Goal: Task Accomplishment & Management: Use online tool/utility

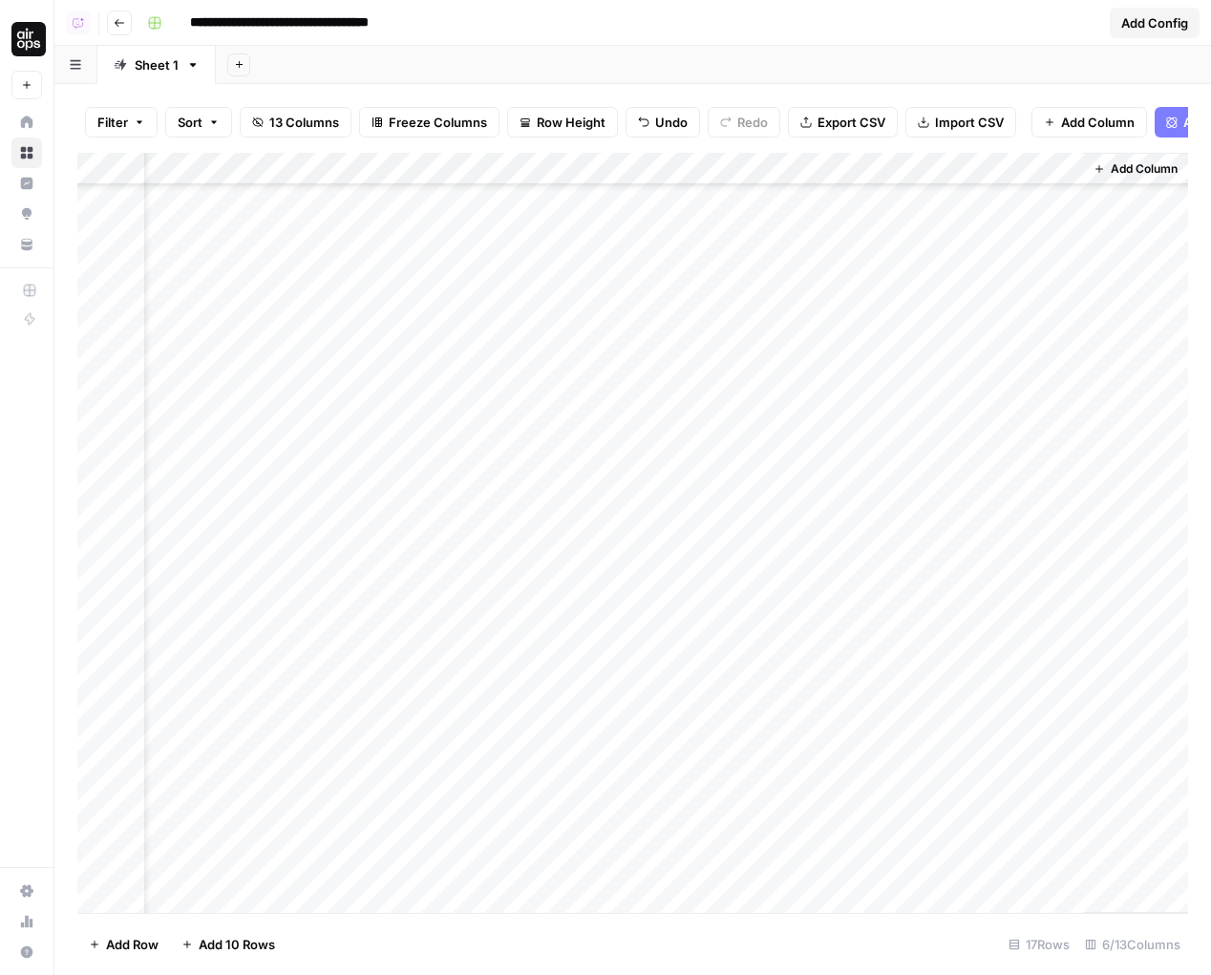
scroll to position [732, 70]
click at [1008, 561] on div "Add Column" at bounding box center [632, 533] width 1111 height 760
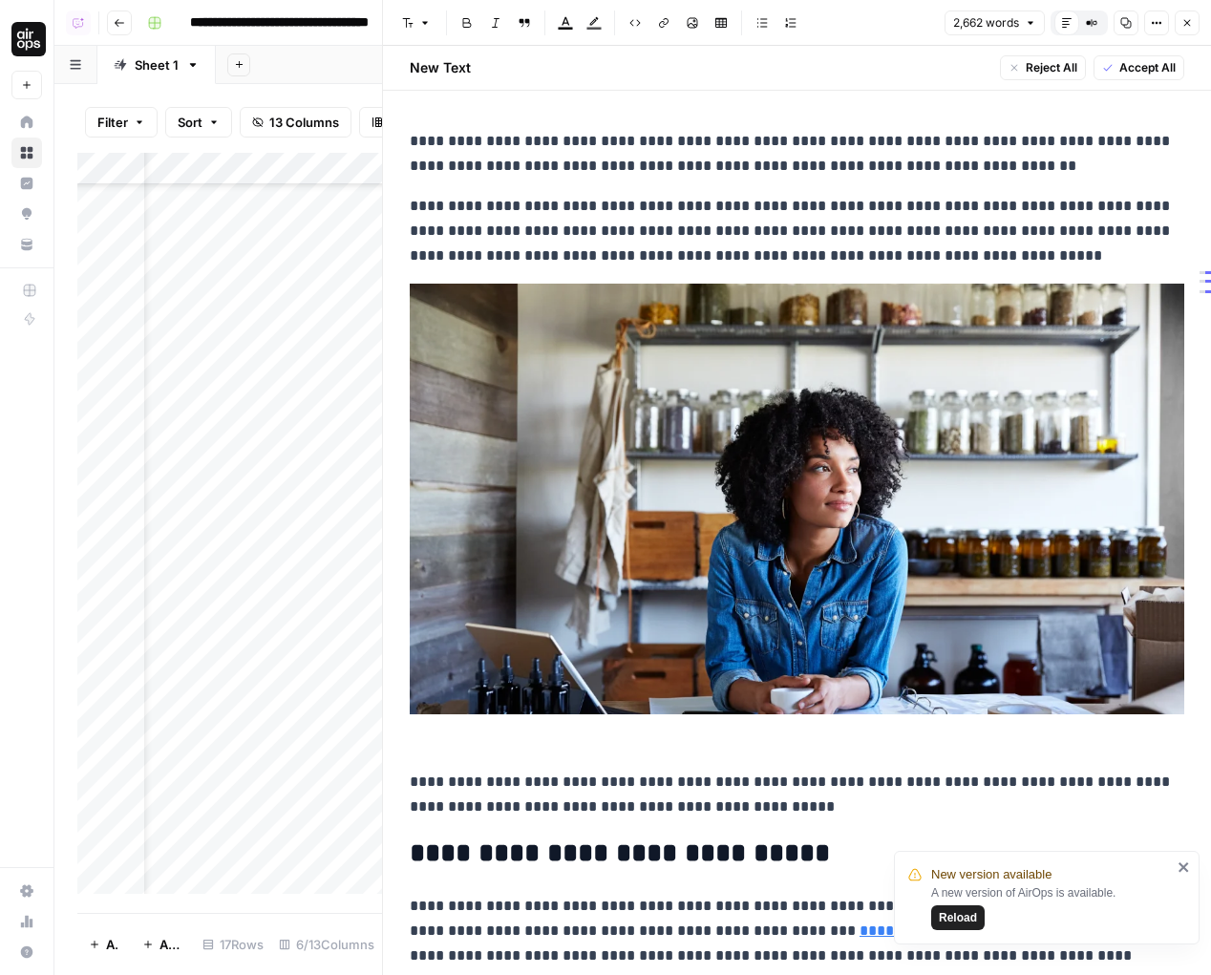
click at [1184, 17] on icon "button" at bounding box center [1187, 22] width 11 height 11
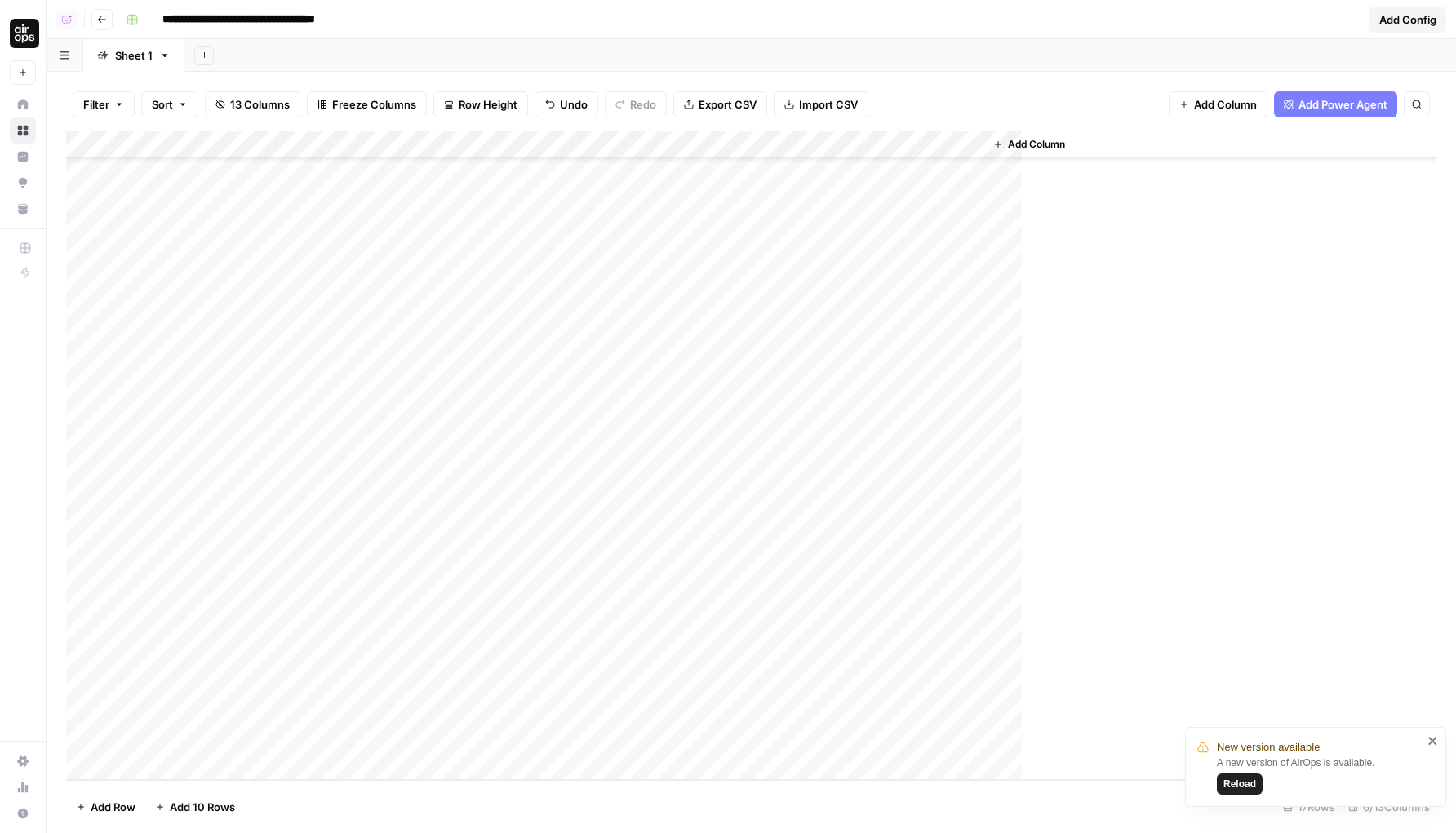
scroll to position [625, 0]
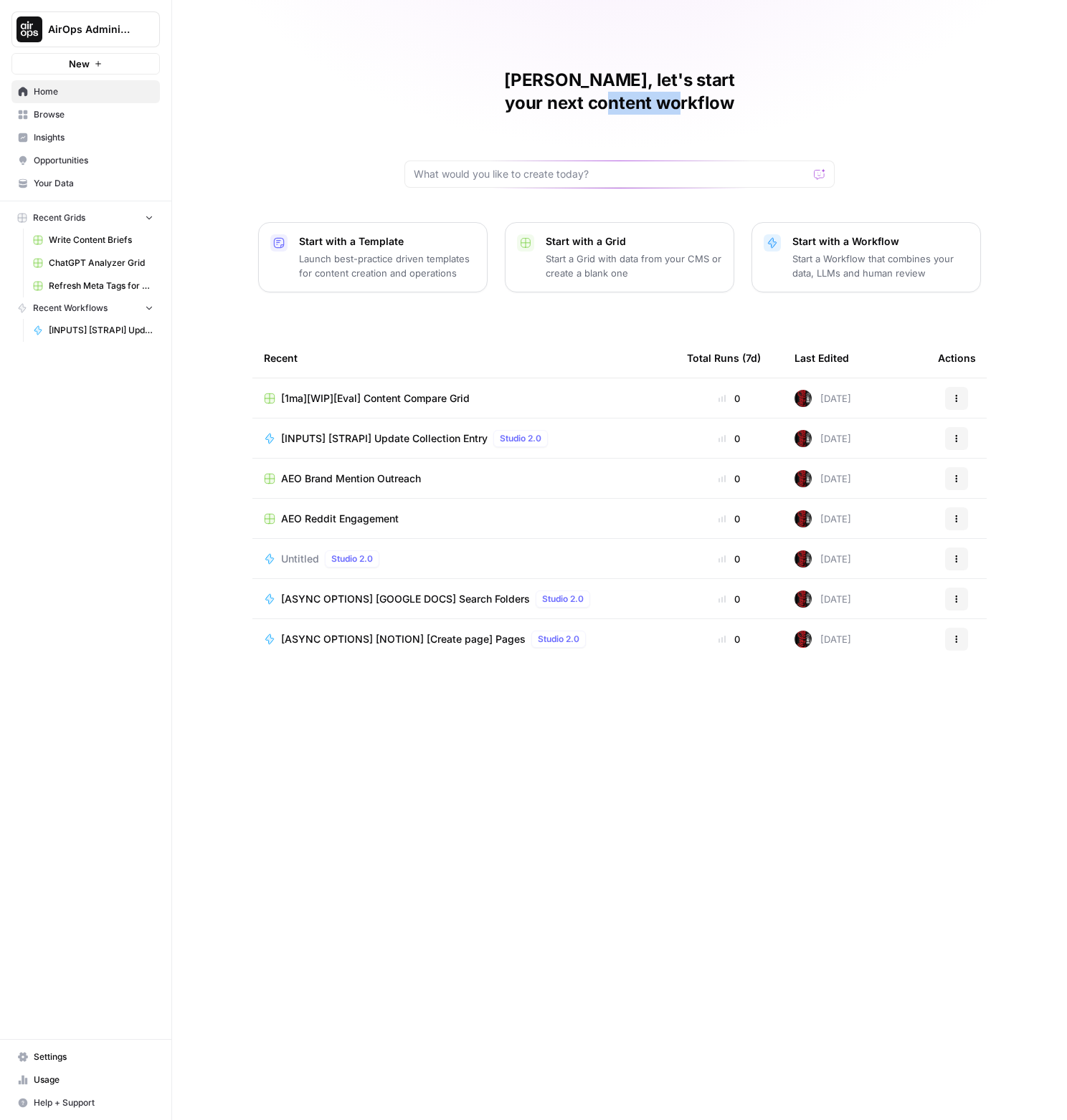
click at [786, 85] on h1 "Nicolas, let's start your next content workflow" at bounding box center [619, 92] width 430 height 46
click at [786, 85] on h1 "[PERSON_NAME], let's start your next content workflow" at bounding box center [619, 92] width 430 height 46
click at [859, 83] on div "[PERSON_NAME], let's start your next content workflow Start with a Template Lau…" at bounding box center [619, 560] width 894 height 1120
click at [817, 78] on div "[PERSON_NAME], let's start your next content workflow" at bounding box center [619, 128] width 430 height 119
click at [675, 167] on input "text" at bounding box center [610, 174] width 394 height 14
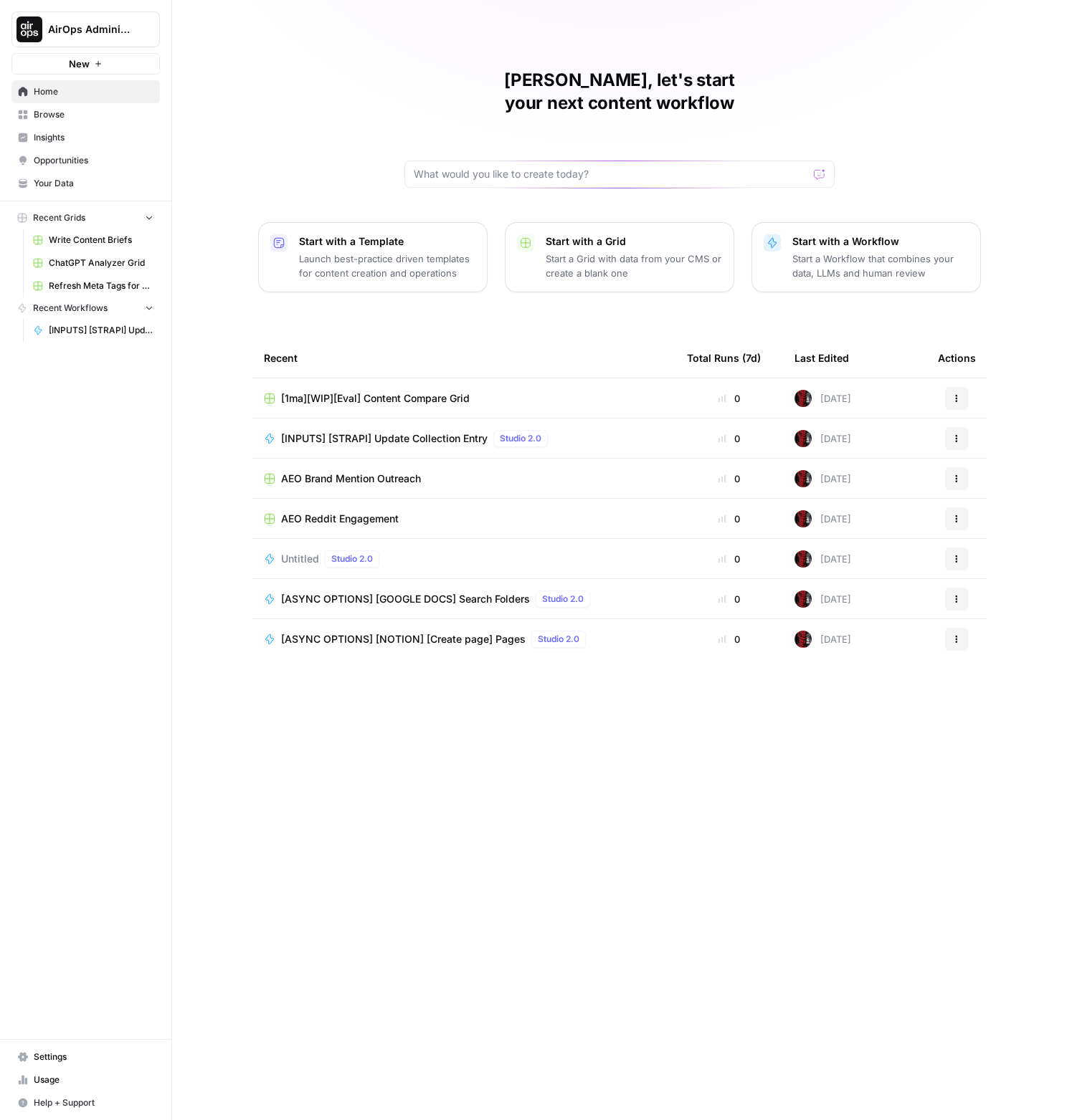
click at [511, 115] on div "[PERSON_NAME], let's start your next content workflow" at bounding box center [619, 128] width 430 height 119
click at [461, 173] on div "[PERSON_NAME], let's start your next content workflow Start with a Template Lau…" at bounding box center [619, 560] width 894 height 1120
click at [473, 167] on input "text" at bounding box center [610, 174] width 394 height 14
click at [501, 171] on div "[PERSON_NAME], let's start your next content workflow Start with a Template Lau…" at bounding box center [619, 560] width 894 height 1120
drag, startPoint x: 238, startPoint y: 186, endPoint x: 645, endPoint y: 290, distance: 420.1
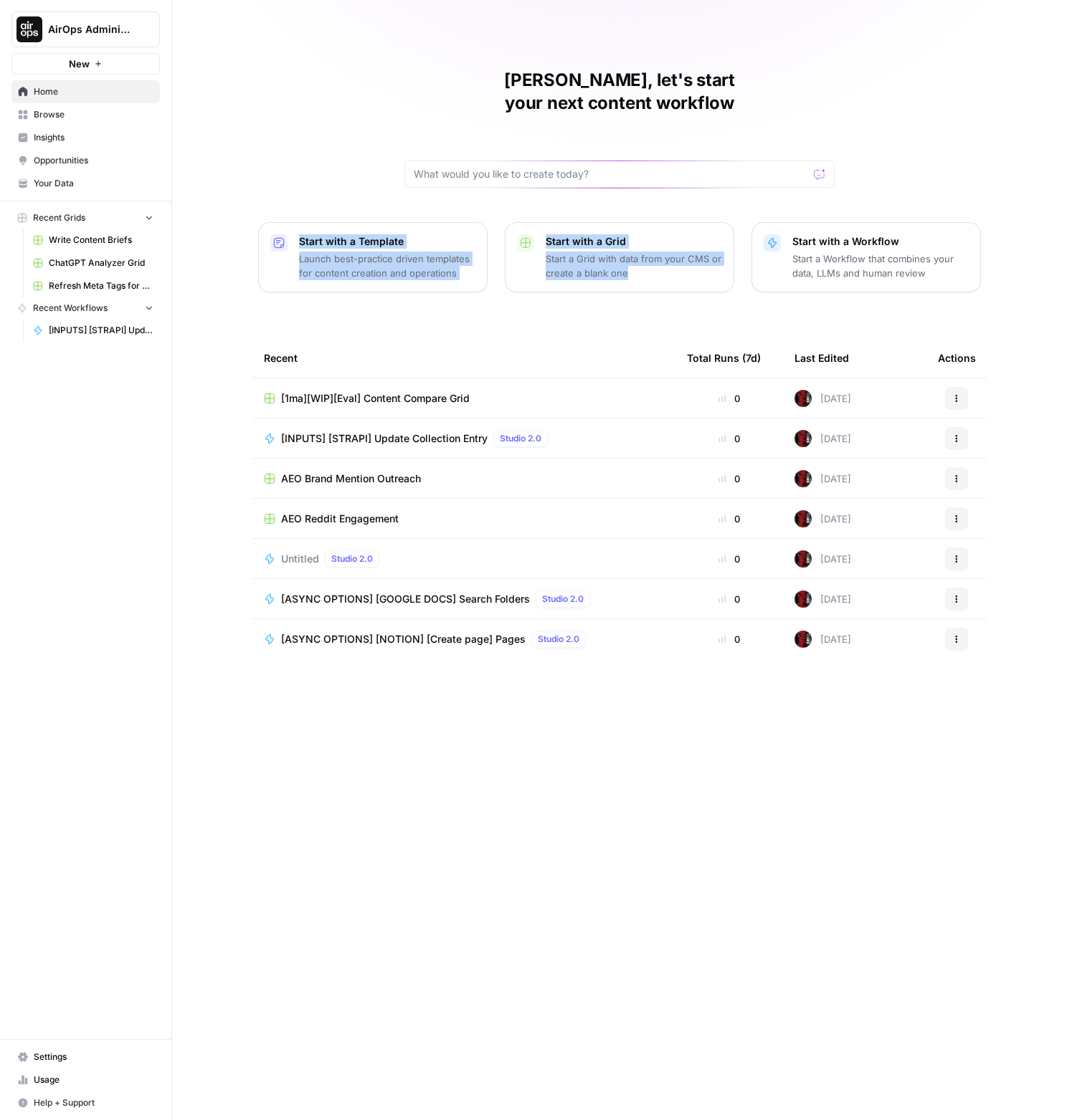
click at [586, 281] on div "[PERSON_NAME], let's start your next content workflow Start with a Template Lau…" at bounding box center [619, 560] width 894 height 1120
click at [653, 293] on div "[PERSON_NAME], let's start your next content workflow Start with a Template Lau…" at bounding box center [619, 560] width 894 height 1120
drag, startPoint x: 1010, startPoint y: 273, endPoint x: 239, endPoint y: 183, distance: 776.2
click at [239, 183] on div "[PERSON_NAME], let's start your next content workflow Start with a Template Lau…" at bounding box center [619, 560] width 894 height 1120
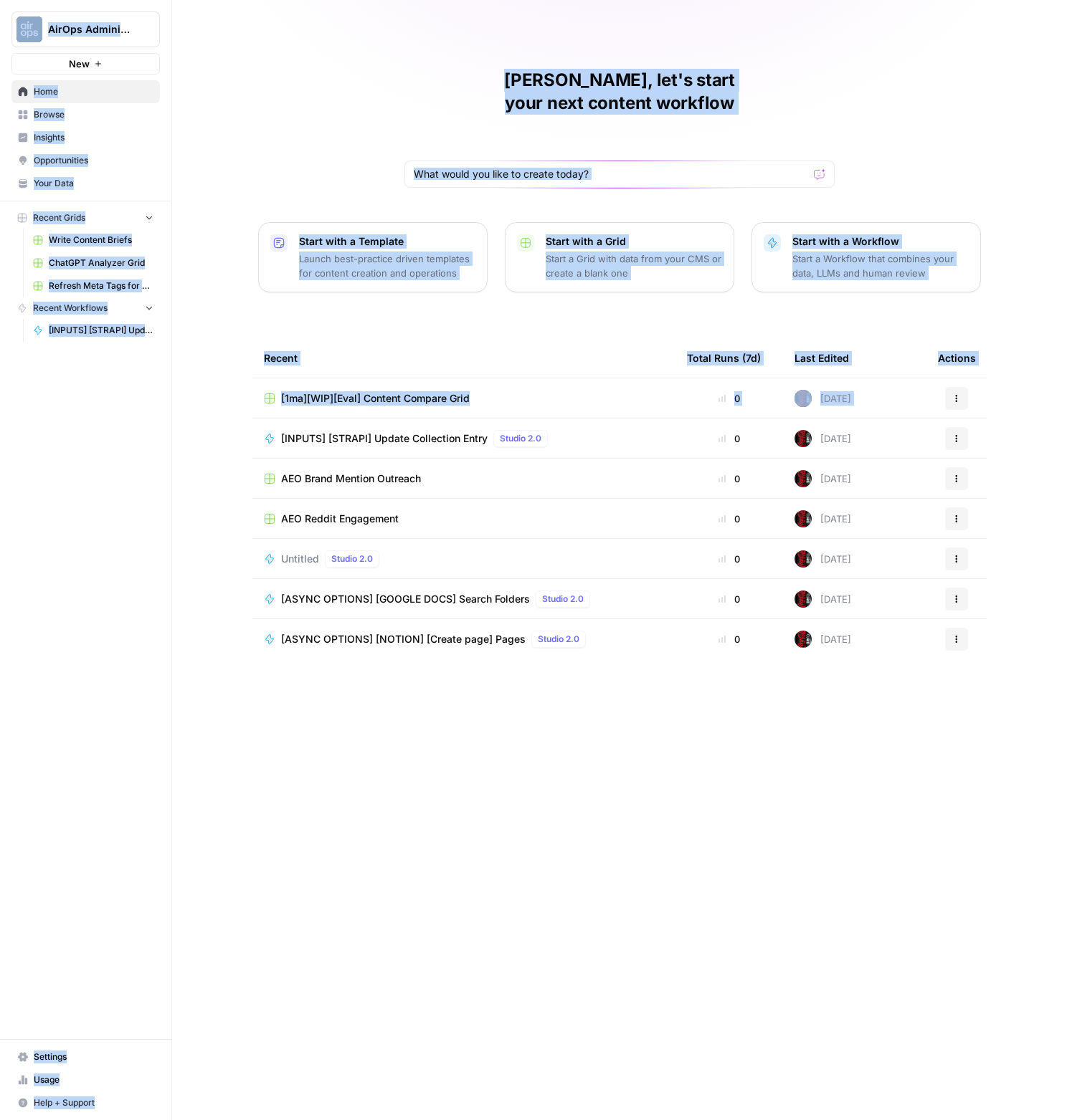
drag, startPoint x: 5, startPoint y: 8, endPoint x: 969, endPoint y: 707, distance: 1190.8
click at [969, 704] on div "AirOps Administrative New Home Browse Insights Opportunities Your Data Recent G…" at bounding box center [534, 560] width 1067 height 1120
drag, startPoint x: 969, startPoint y: 707, endPoint x: 977, endPoint y: 701, distance: 10.0
click at [970, 707] on div "Recent Total Runs (7d) Last Edited Actions [1ma][WIP][Eval] Content Compare Gri…" at bounding box center [619, 718] width 734 height 759
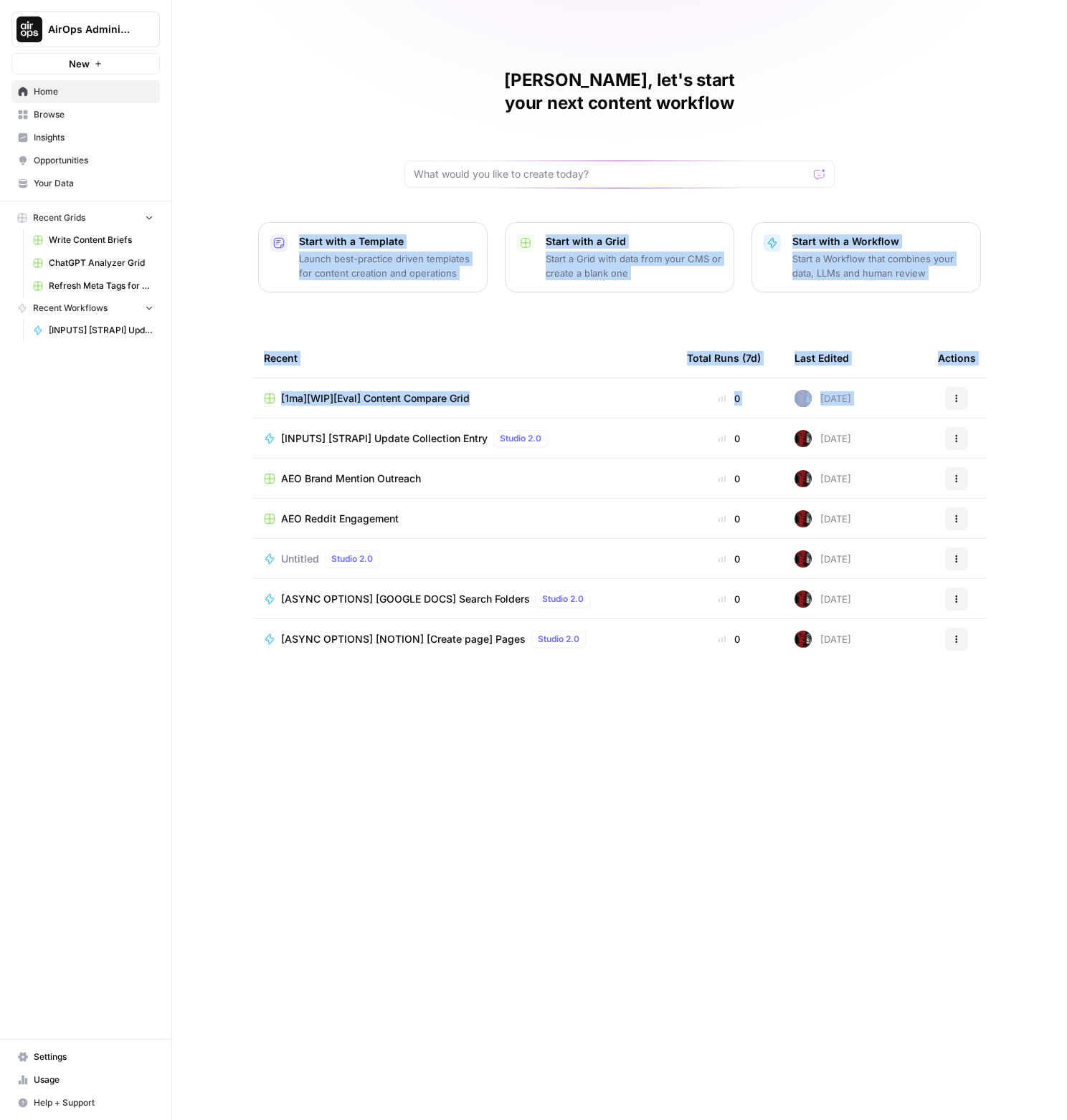
drag, startPoint x: 984, startPoint y: 690, endPoint x: 207, endPoint y: 52, distance: 1005.4
click at [207, 52] on div "[PERSON_NAME], let's start your next content workflow Start with a Template Lau…" at bounding box center [619, 560] width 894 height 1120
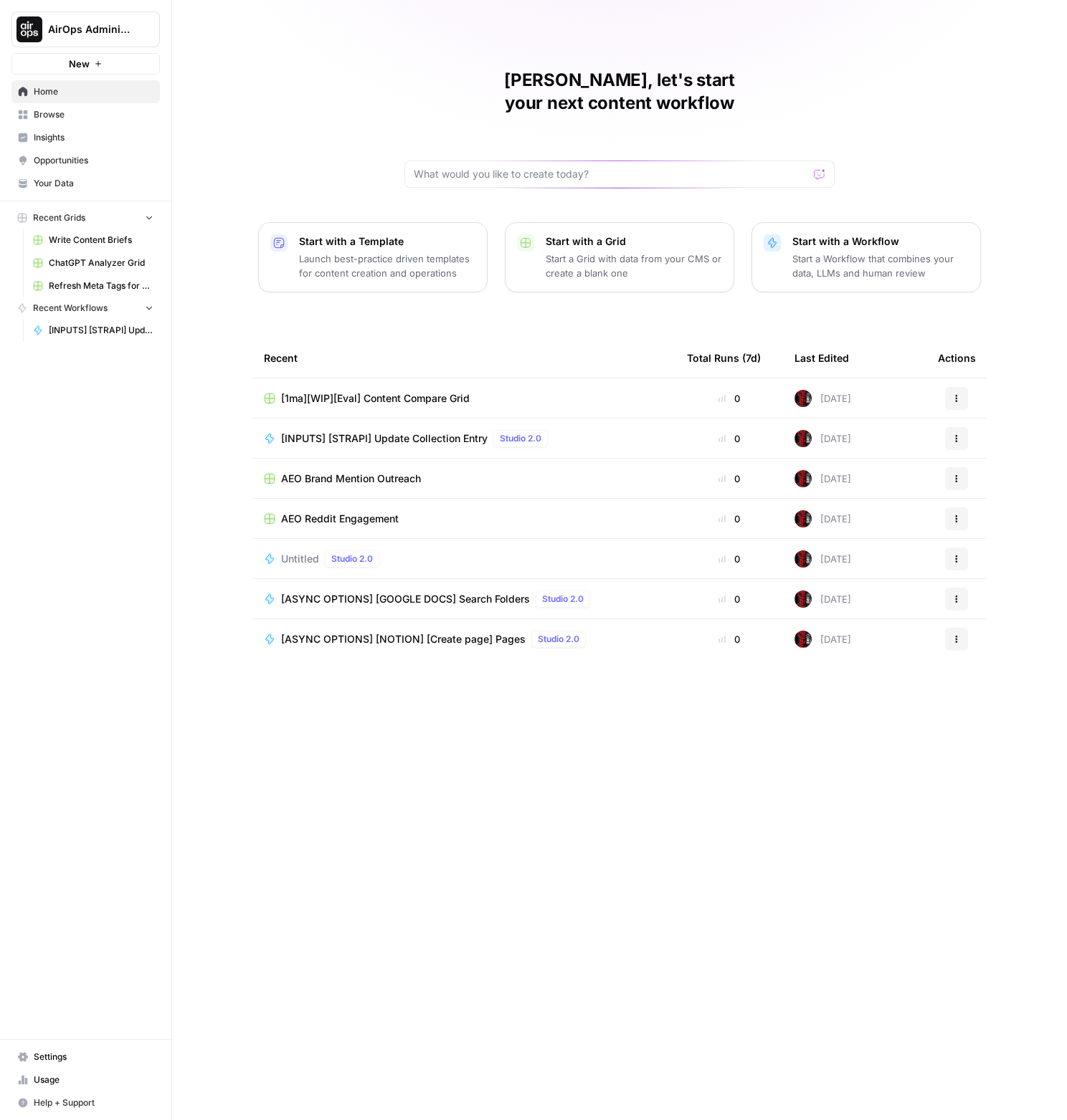
click at [208, 51] on div "[PERSON_NAME], let's start your next content workflow Start with a Template Lau…" at bounding box center [619, 560] width 894 height 1120
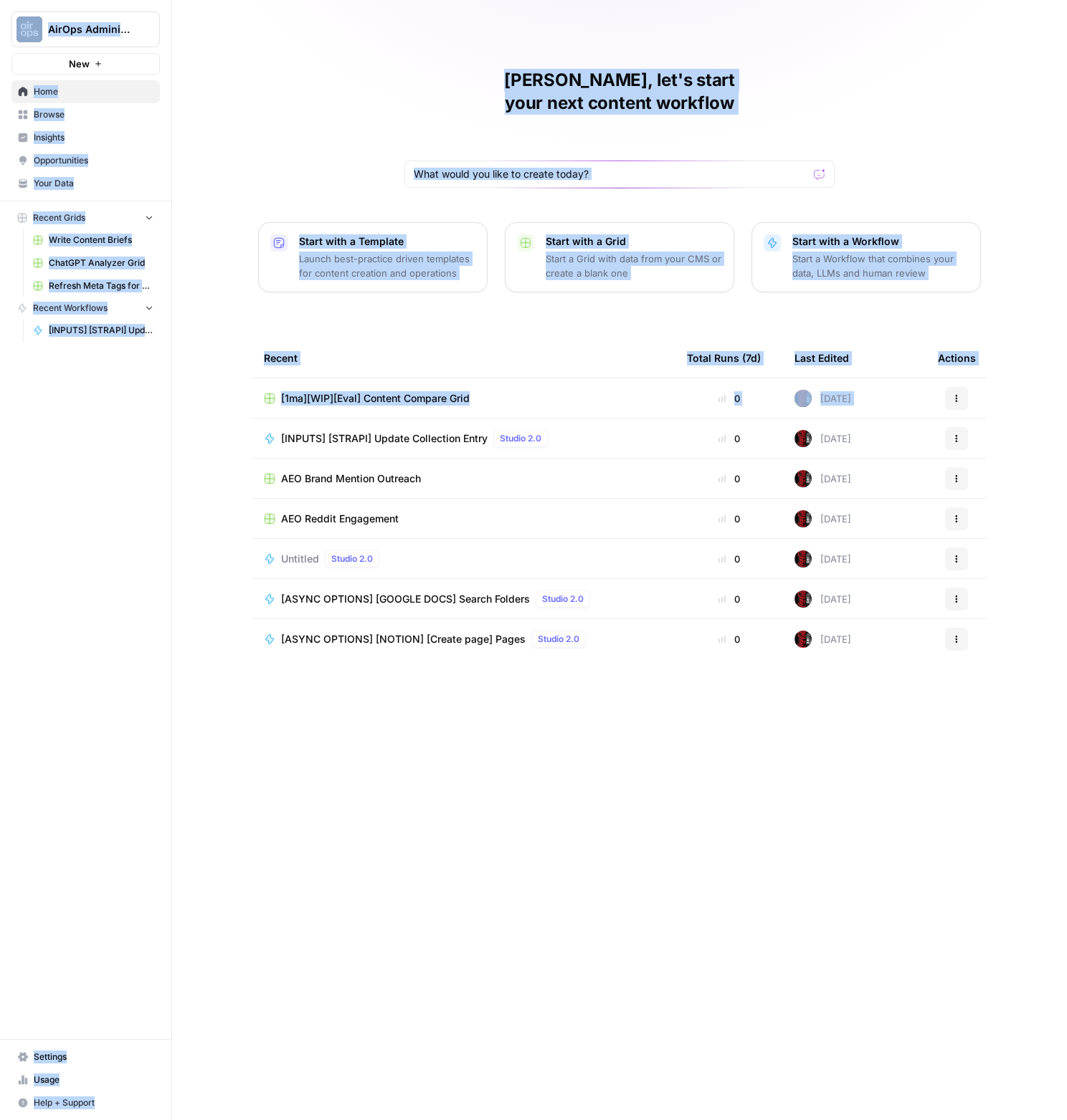
drag, startPoint x: 5, startPoint y: 4, endPoint x: 934, endPoint y: 656, distance: 1135.0
click at [933, 641] on div "AirOps Administrative New Home Browse Insights Opportunities Your Data Recent G…" at bounding box center [534, 560] width 1067 height 1120
click at [897, 726] on div "Recent Total Runs (7d) Last Edited Actions [1ma][WIP][Eval] Content Compare Gri…" at bounding box center [619, 718] width 734 height 759
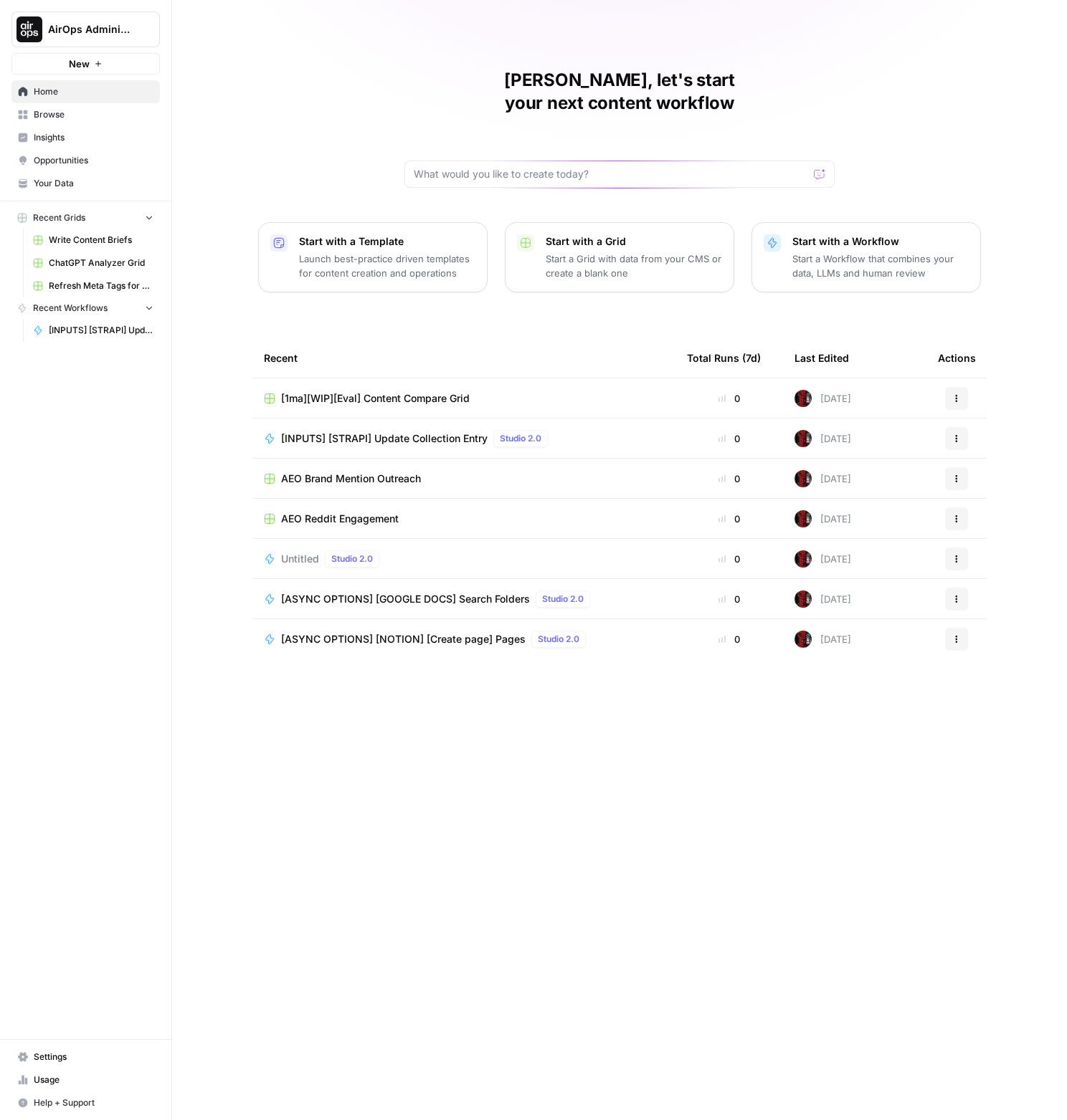
drag, startPoint x: 363, startPoint y: 101, endPoint x: 825, endPoint y: 122, distance: 462.5
click at [826, 124] on div "[PERSON_NAME], let's start your next content workflow Start with a Template Lau…" at bounding box center [619, 560] width 894 height 1120
click at [774, 99] on div "[PERSON_NAME], let's start your next content workflow" at bounding box center [619, 128] width 430 height 119
click at [773, 90] on h1 "[PERSON_NAME], let's start your next content workflow" at bounding box center [619, 92] width 430 height 46
click at [774, 89] on h1 "[PERSON_NAME], let's start your next content workflow" at bounding box center [619, 92] width 430 height 46
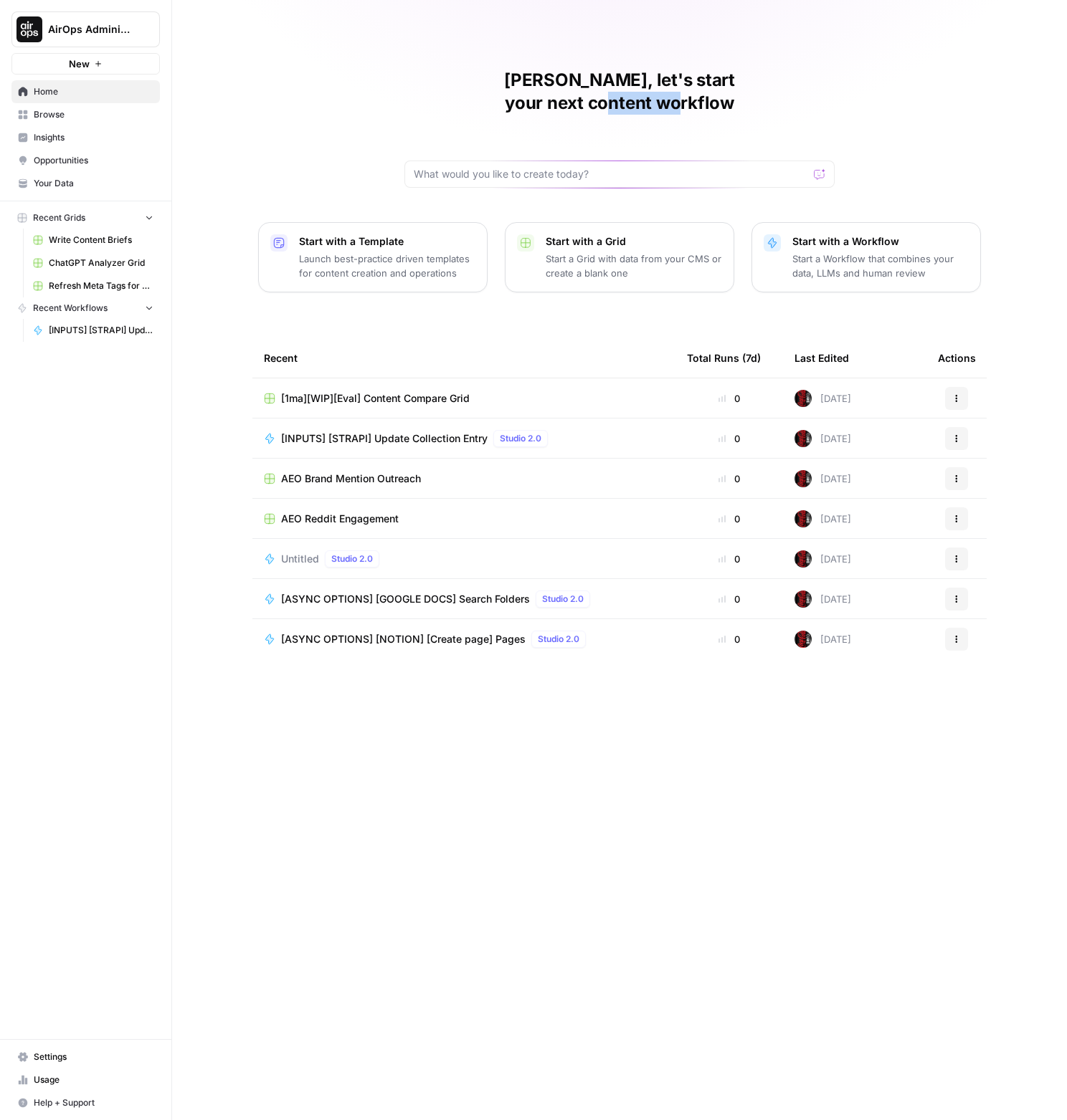
click at [774, 89] on h1 "[PERSON_NAME], let's start your next content workflow" at bounding box center [619, 92] width 430 height 46
click at [600, 74] on h1 "[PERSON_NAME], let's start your next content workflow" at bounding box center [619, 92] width 430 height 46
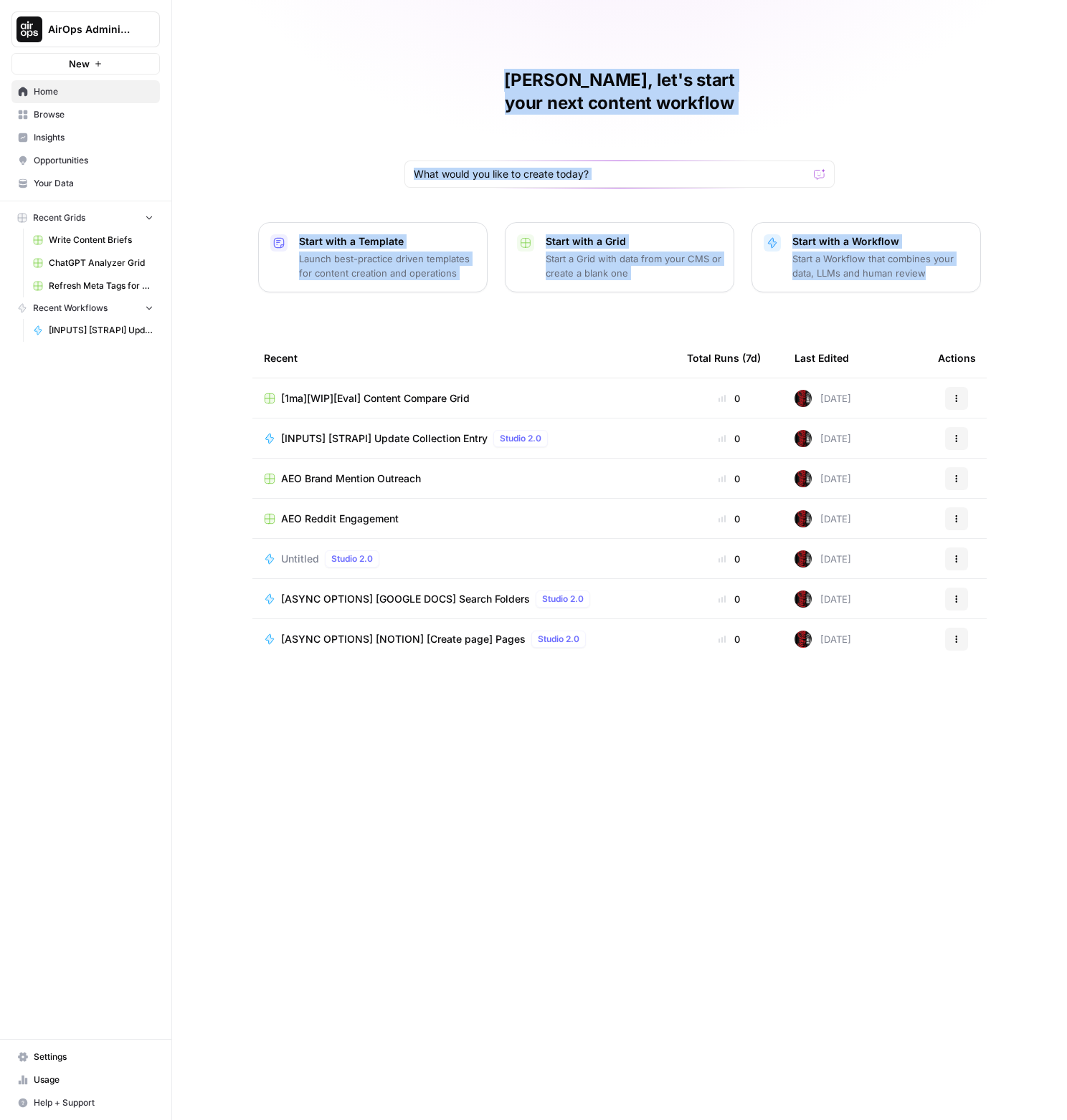
drag, startPoint x: 428, startPoint y: 60, endPoint x: 1008, endPoint y: 272, distance: 617.5
click at [1008, 272] on div "[PERSON_NAME], let's start your next content workflow Start with a Template Lau…" at bounding box center [619, 560] width 894 height 1120
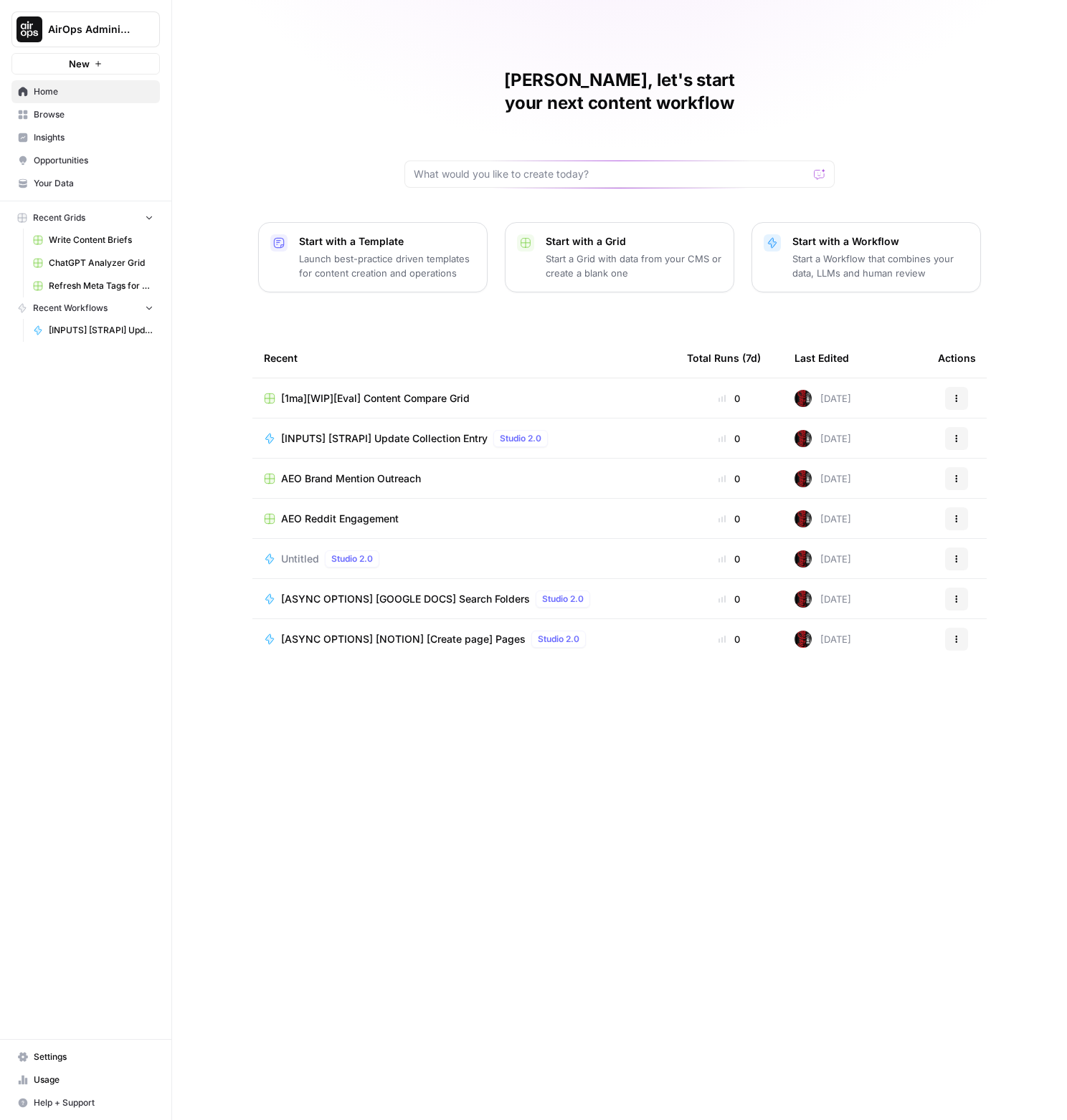
click at [1008, 272] on div "[PERSON_NAME], let's start your next content workflow Start with a Template Lau…" at bounding box center [619, 560] width 894 height 1120
drag, startPoint x: 8, startPoint y: 10, endPoint x: 916, endPoint y: 701, distance: 1141.0
click at [912, 659] on div "AirOps Administrative New Home Browse Insights Opportunities Your Data Recent G…" at bounding box center [534, 560] width 1067 height 1120
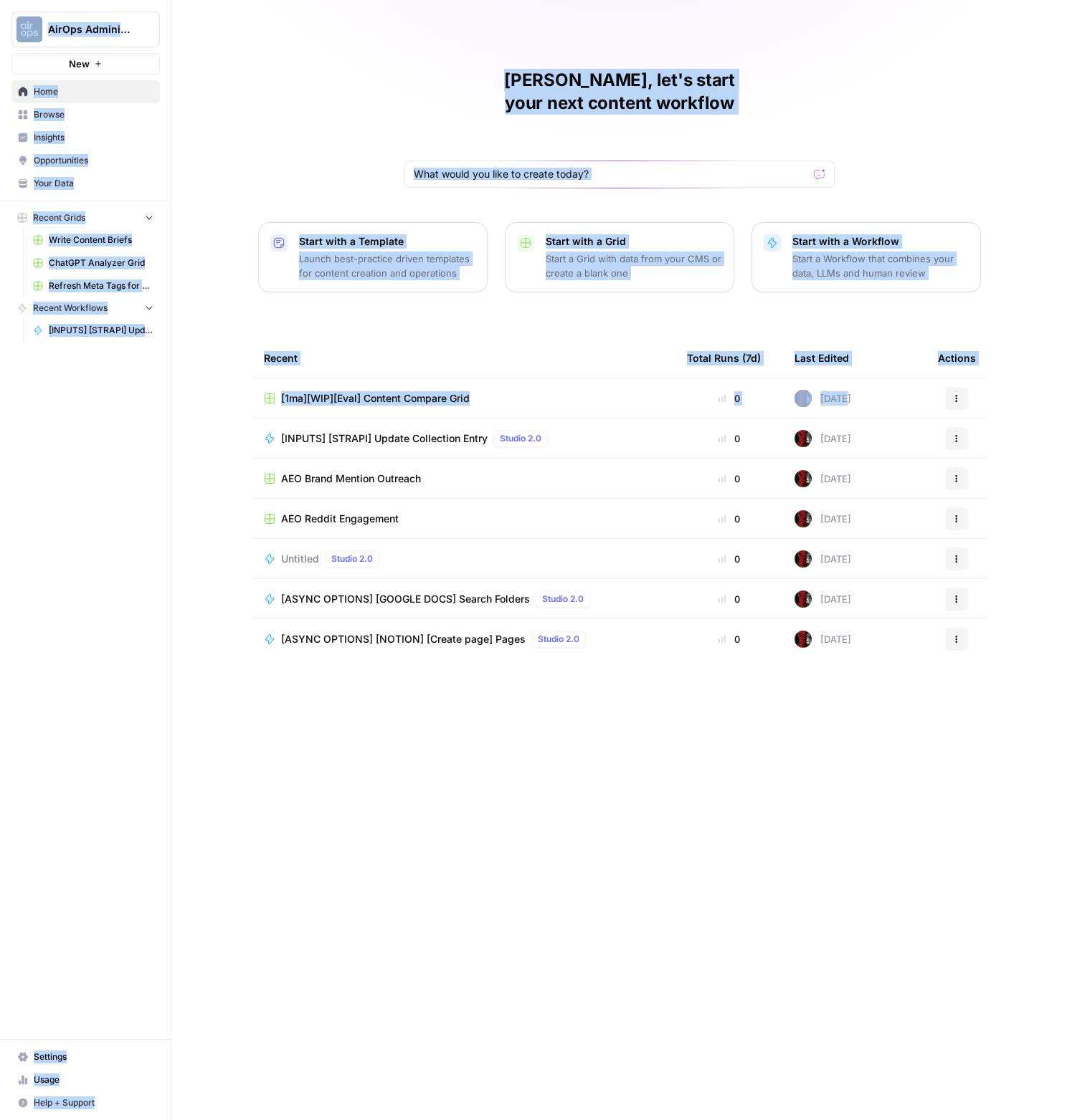
click at [921, 719] on div "Recent Total Runs (7d) Last Edited Actions [1ma][WIP][Eval] Content Compare Gri…" at bounding box center [619, 718] width 734 height 759
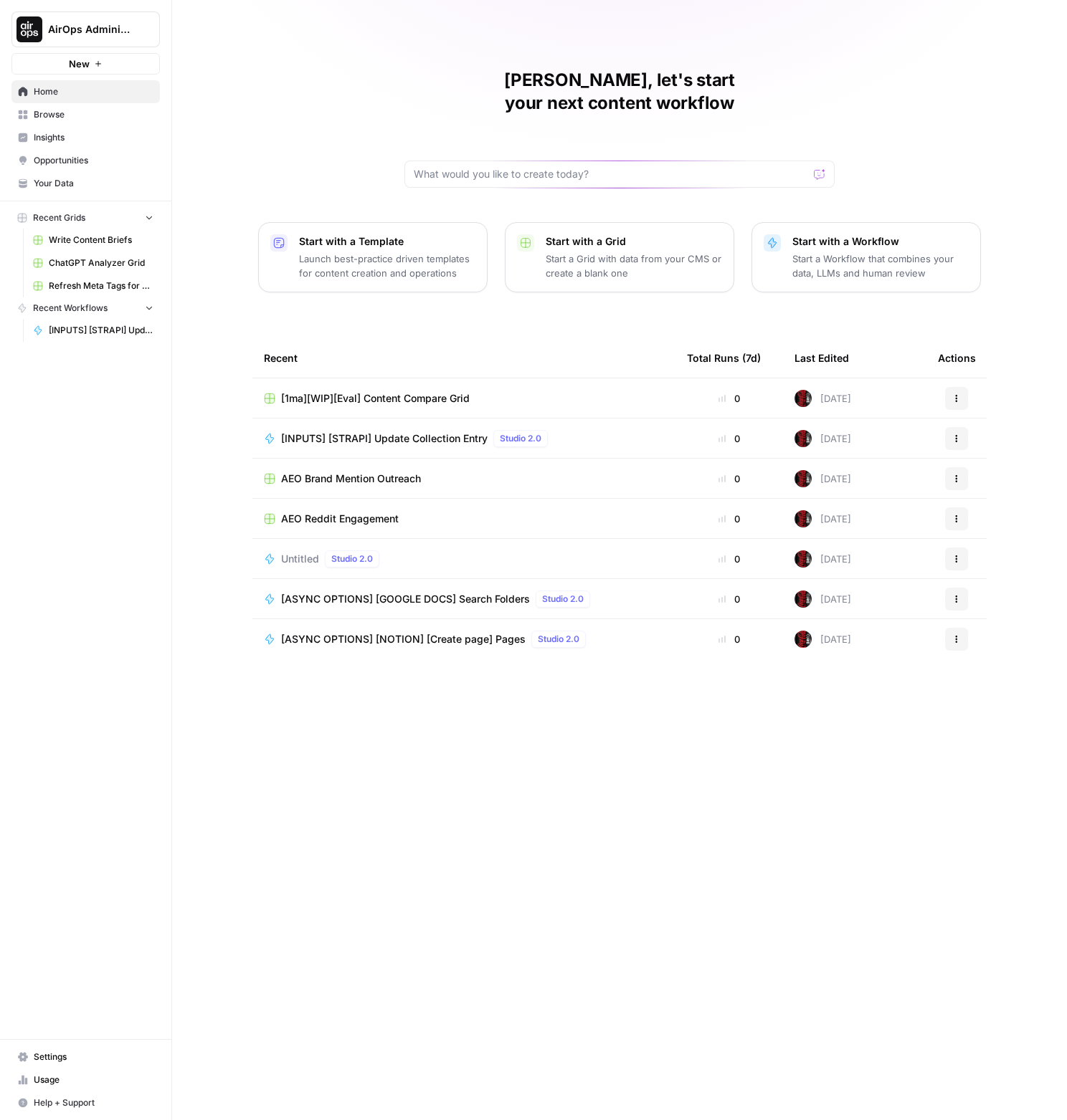
click at [565, 87] on h1 "[PERSON_NAME], let's start your next content workflow" at bounding box center [619, 92] width 430 height 46
drag, startPoint x: 753, startPoint y: 88, endPoint x: 763, endPoint y: 88, distance: 10.0
click at [754, 88] on h1 "[PERSON_NAME], let's start your next content workflow" at bounding box center [619, 92] width 430 height 46
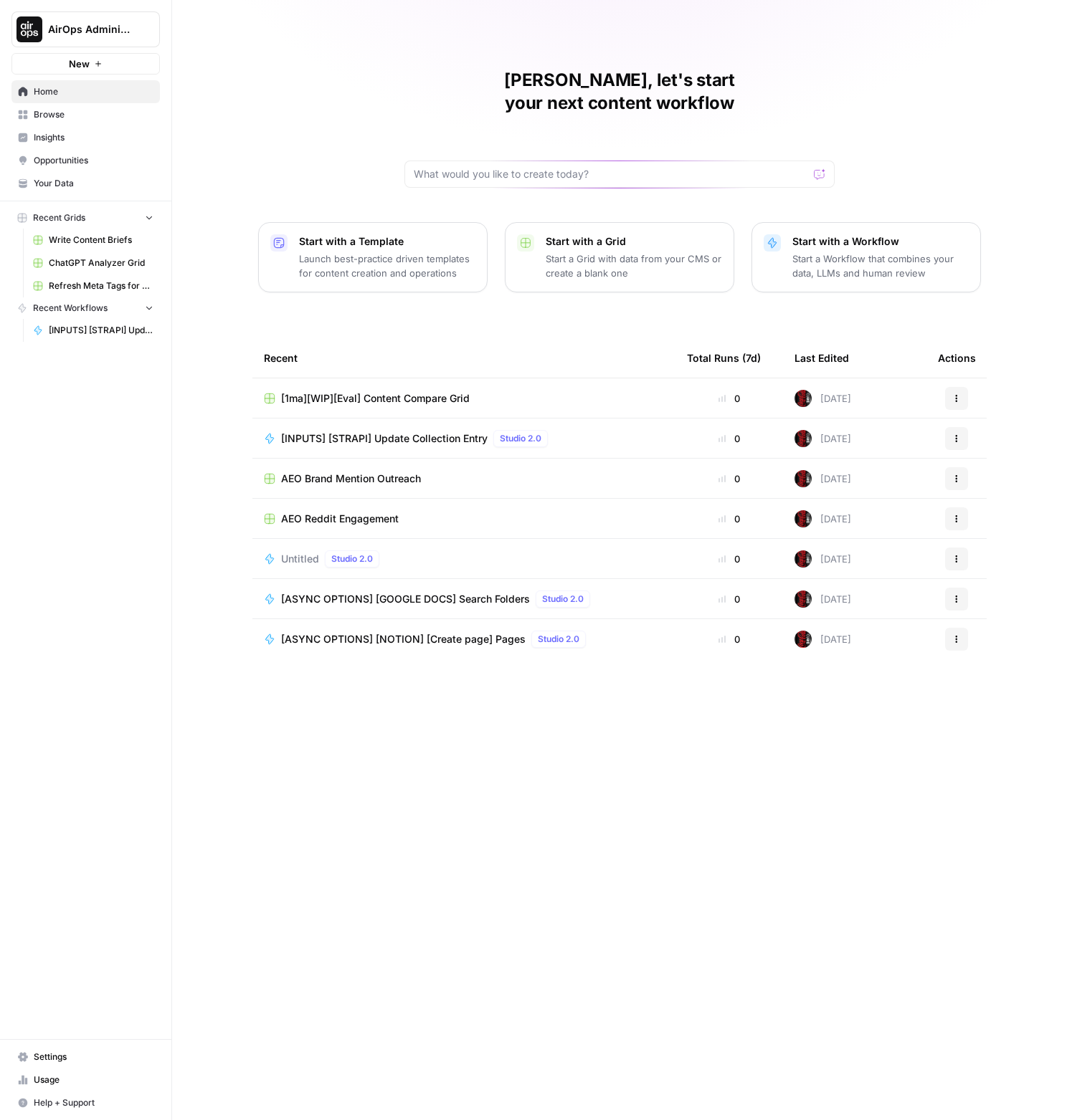
click at [673, 83] on h1 "[PERSON_NAME], let's start your next content workflow" at bounding box center [619, 92] width 430 height 46
click at [674, 82] on h1 "[PERSON_NAME], let's start your next content workflow" at bounding box center [619, 92] width 430 height 46
click at [675, 82] on h1 "[PERSON_NAME], let's start your next content workflow" at bounding box center [619, 92] width 430 height 46
click at [378, 184] on div "[PERSON_NAME], let's start your next content workflow Start with a Template Lau…" at bounding box center [619, 560] width 894 height 1120
click at [314, 95] on div "[PERSON_NAME], let's start your next content workflow Start with a Template Lau…" at bounding box center [619, 560] width 894 height 1120
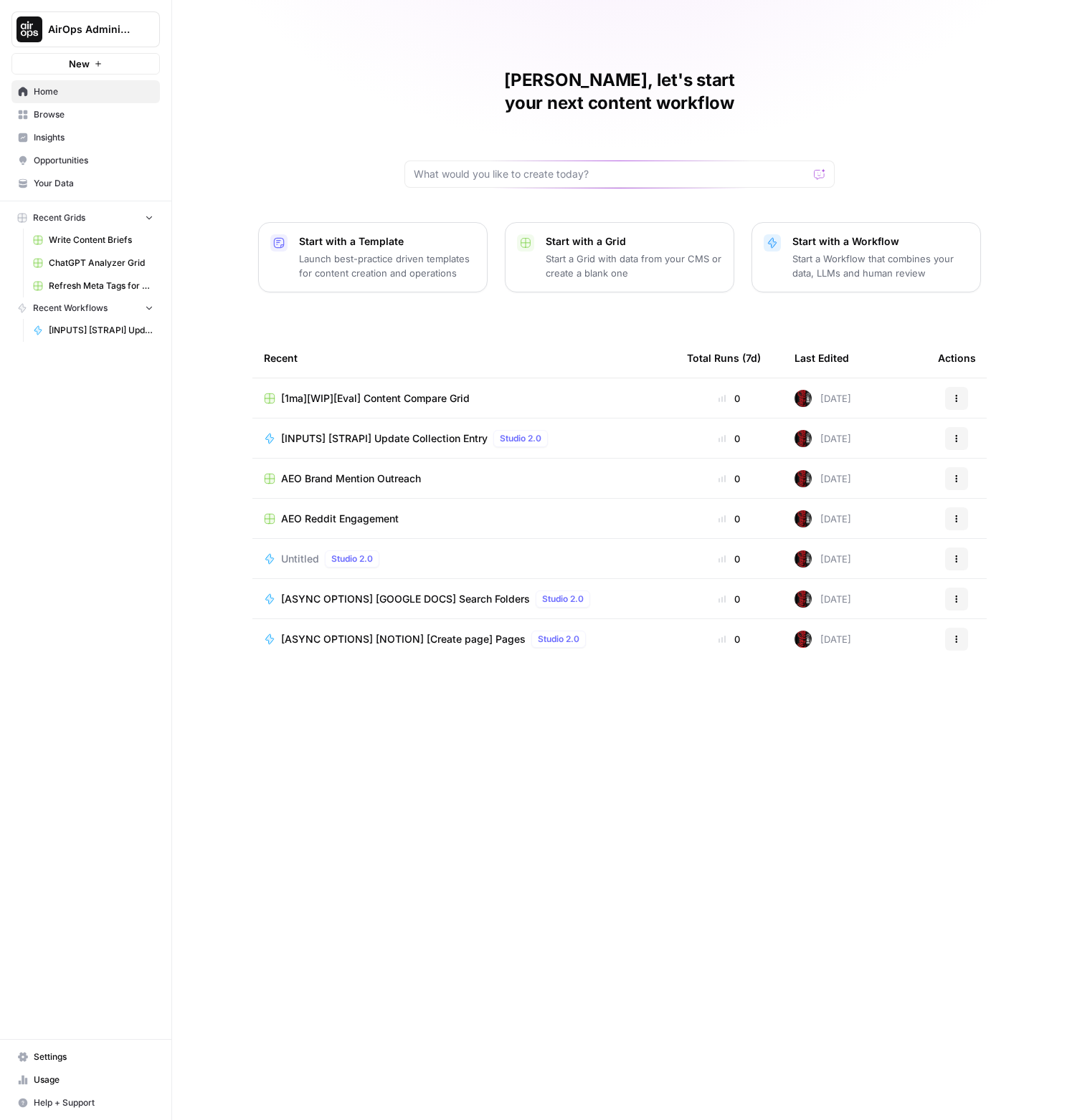
click at [436, 78] on h1 "[PERSON_NAME], let's start your next content workflow" at bounding box center [619, 92] width 430 height 46
click at [435, 78] on h1 "[PERSON_NAME], let's start your next content workflow" at bounding box center [619, 92] width 430 height 46
click at [973, 182] on div "[PERSON_NAME], let's start your next content workflow Start with a Template Lau…" at bounding box center [619, 560] width 894 height 1120
click at [801, 89] on h1 "[PERSON_NAME], let's start your next content workflow" at bounding box center [619, 92] width 430 height 46
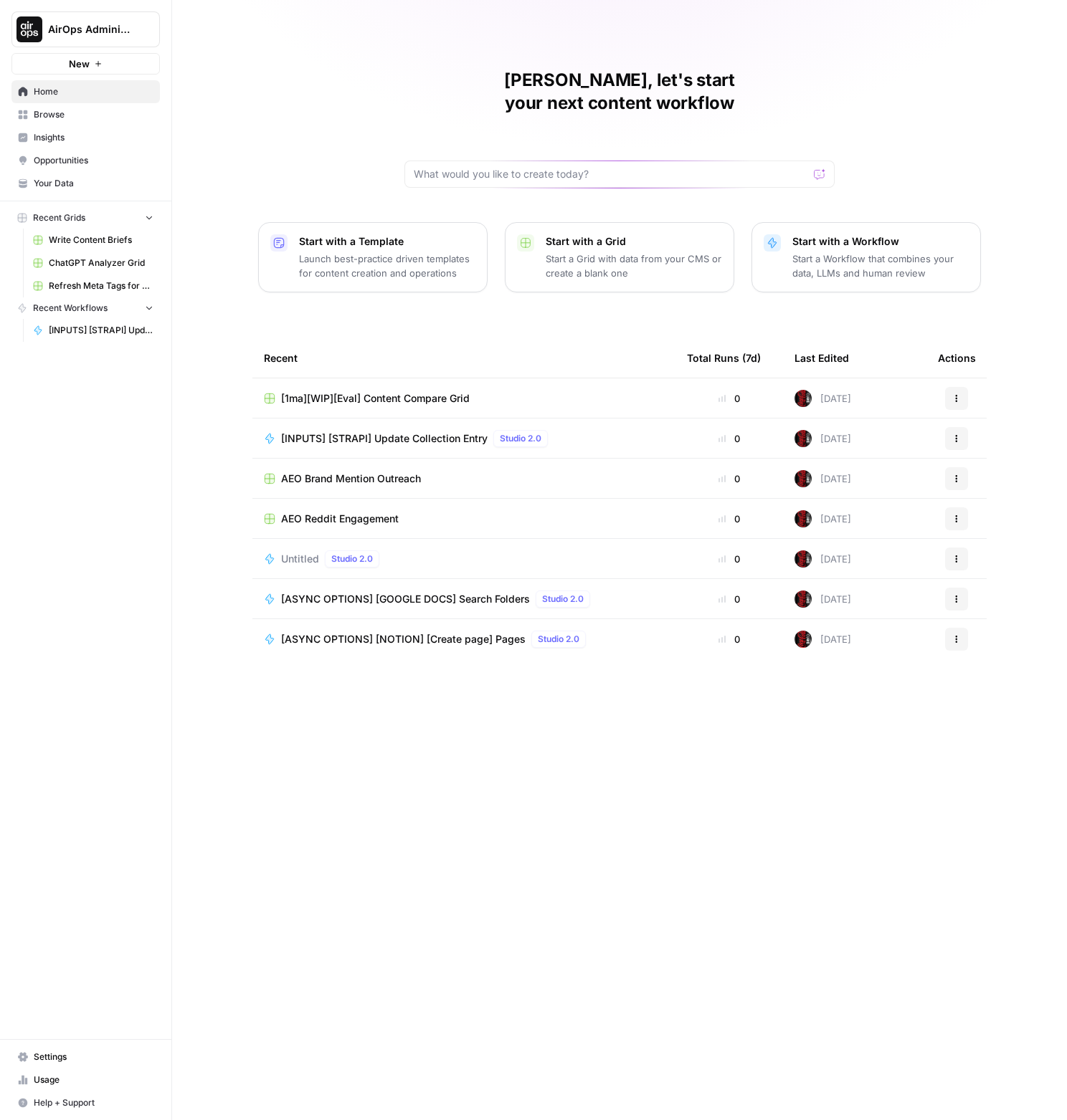
click at [799, 89] on h1 "[PERSON_NAME], let's start your next content workflow" at bounding box center [619, 92] width 430 height 46
click at [799, 90] on h1 "[PERSON_NAME], let's start your next content workflow" at bounding box center [619, 92] width 430 height 46
click at [799, 89] on h1 "[PERSON_NAME], let's start your next content workflow" at bounding box center [619, 92] width 430 height 46
click at [843, 89] on div "[PERSON_NAME], let's start your next content workflow Start with a Template Lau…" at bounding box center [619, 560] width 894 height 1120
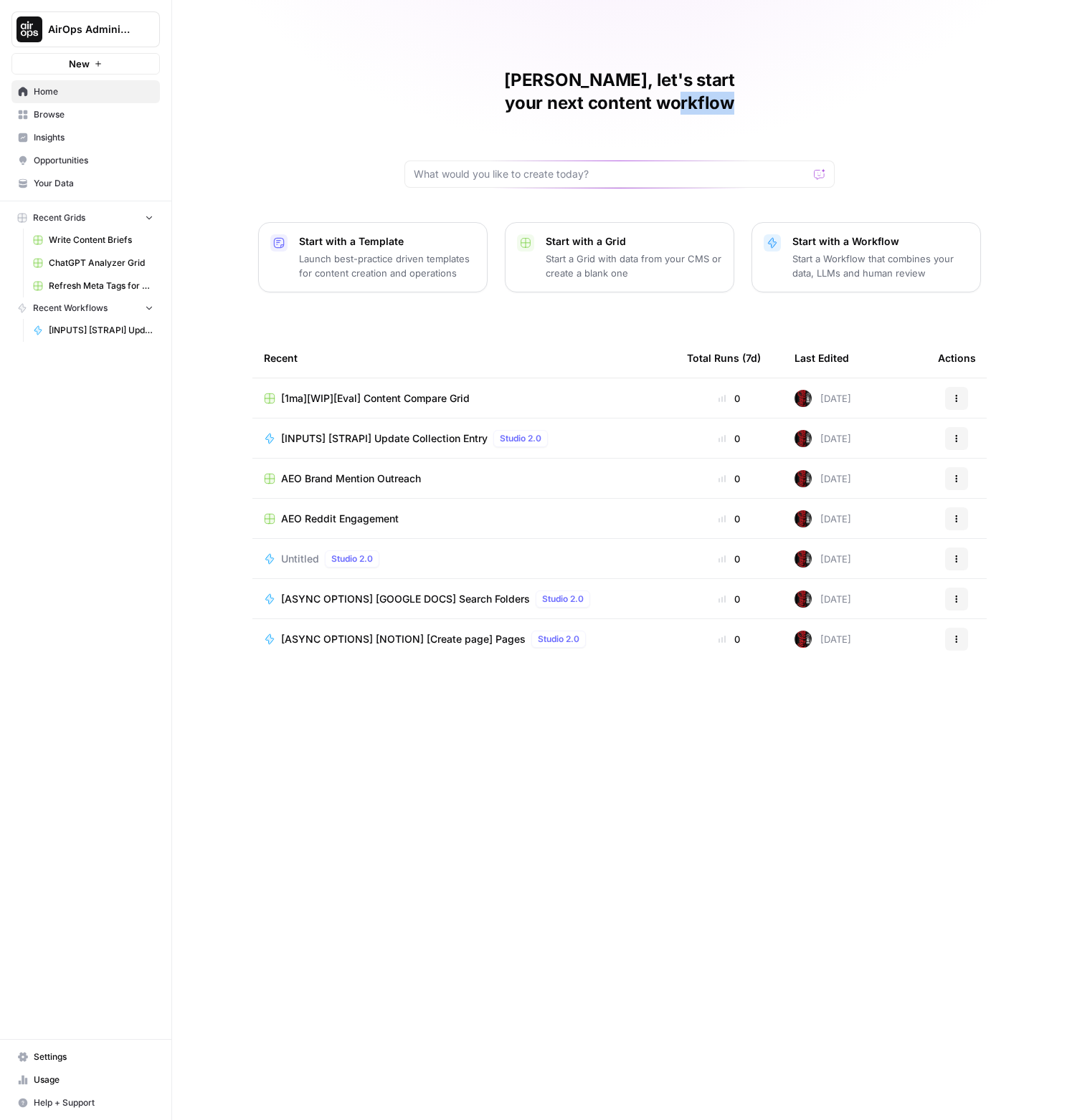
click at [843, 89] on div "[PERSON_NAME], let's start your next content workflow Start with a Template Lau…" at bounding box center [619, 560] width 894 height 1120
click at [849, 86] on div "[PERSON_NAME], let's start your next content workflow Start with a Template Lau…" at bounding box center [619, 560] width 894 height 1120
click at [849, 86] on div "[PERSON_NAME], let's start your next content workflow Start with a Template Lau…" at bounding box center [619, 560] width 894 height 1120
click at [855, 81] on div "[PERSON_NAME], let's start your next content workflow Start with a Template Lau…" at bounding box center [619, 560] width 894 height 1120
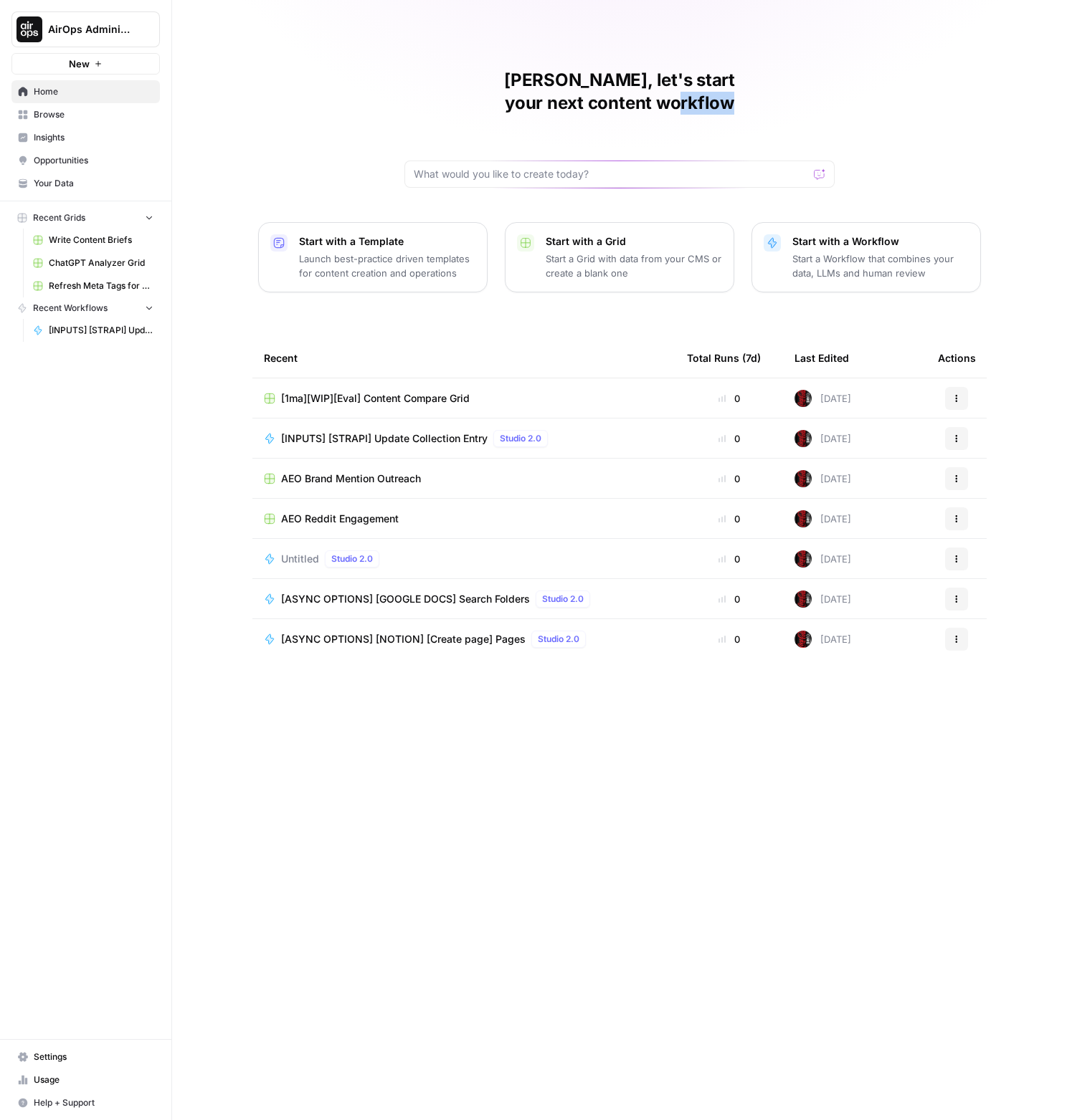
click at [855, 81] on div "[PERSON_NAME], let's start your next content workflow Start with a Template Lau…" at bounding box center [619, 560] width 894 height 1120
drag, startPoint x: 858, startPoint y: 83, endPoint x: 864, endPoint y: 65, distance: 19.0
click at [858, 83] on div "[PERSON_NAME], let's start your next content workflow Start with a Template Lau…" at bounding box center [619, 560] width 894 height 1120
click at [885, 62] on div "[PERSON_NAME], let's start your next content workflow Start with a Template Lau…" at bounding box center [619, 560] width 894 height 1120
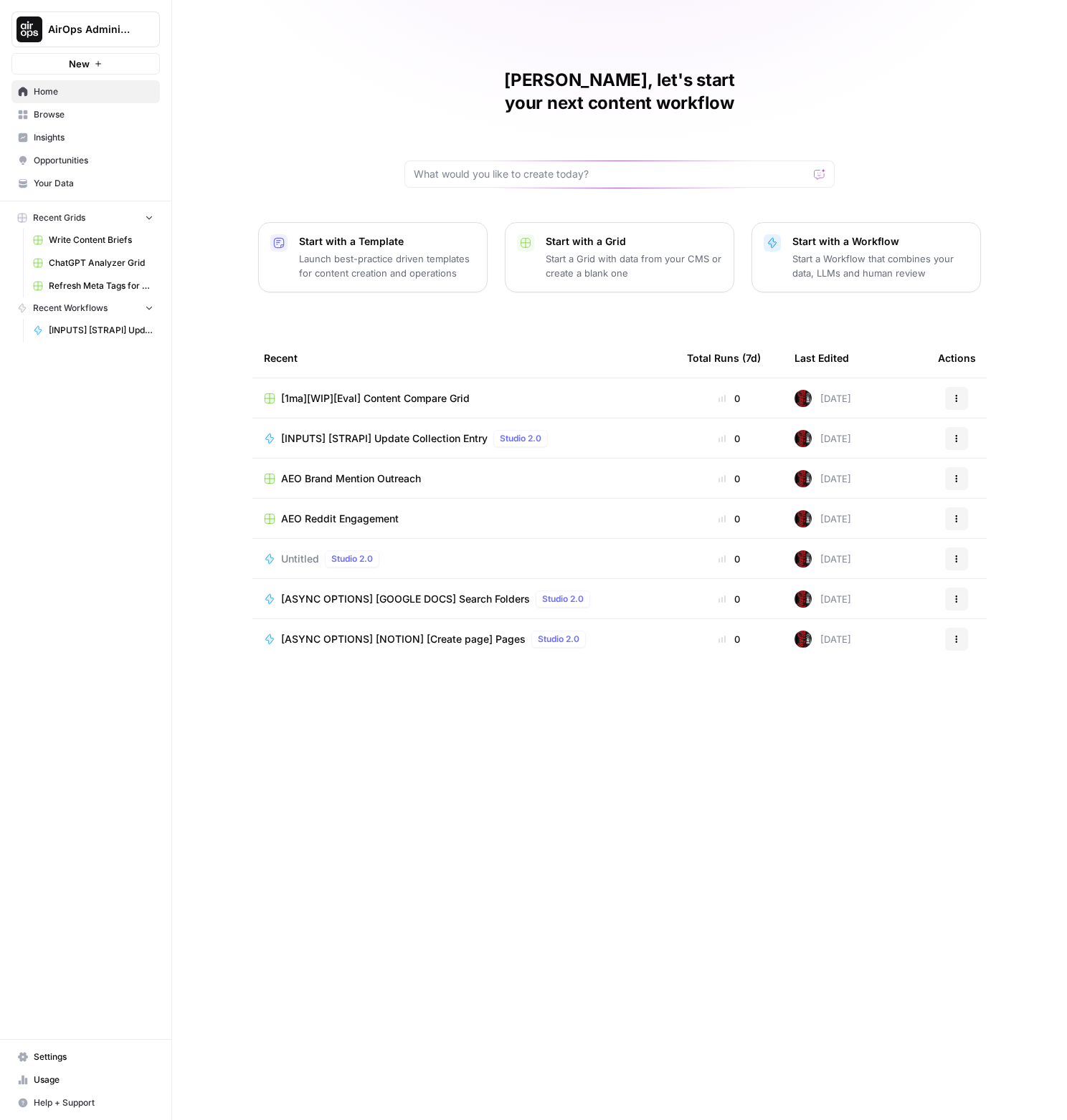
click at [812, 83] on div "[PERSON_NAME], let's start your next content workflow" at bounding box center [619, 128] width 430 height 119
click at [811, 83] on div "[PERSON_NAME], let's start your next content workflow" at bounding box center [619, 128] width 430 height 119
click at [772, 80] on h1 "[PERSON_NAME], let's start your next content workflow" at bounding box center [619, 92] width 430 height 46
click at [44, 113] on span "Browse" at bounding box center [94, 114] width 120 height 13
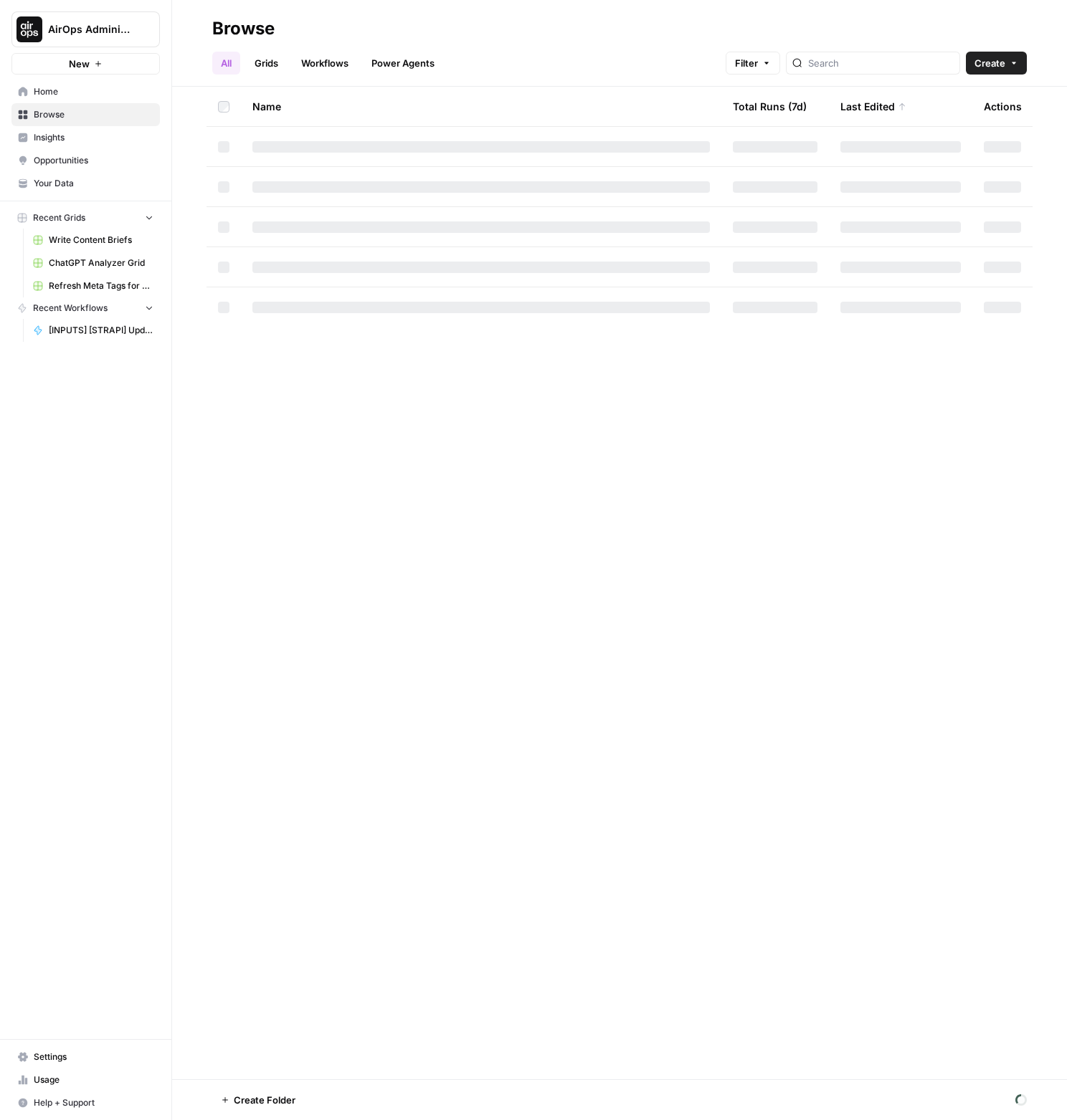
click at [76, 95] on span "Home" at bounding box center [94, 92] width 120 height 13
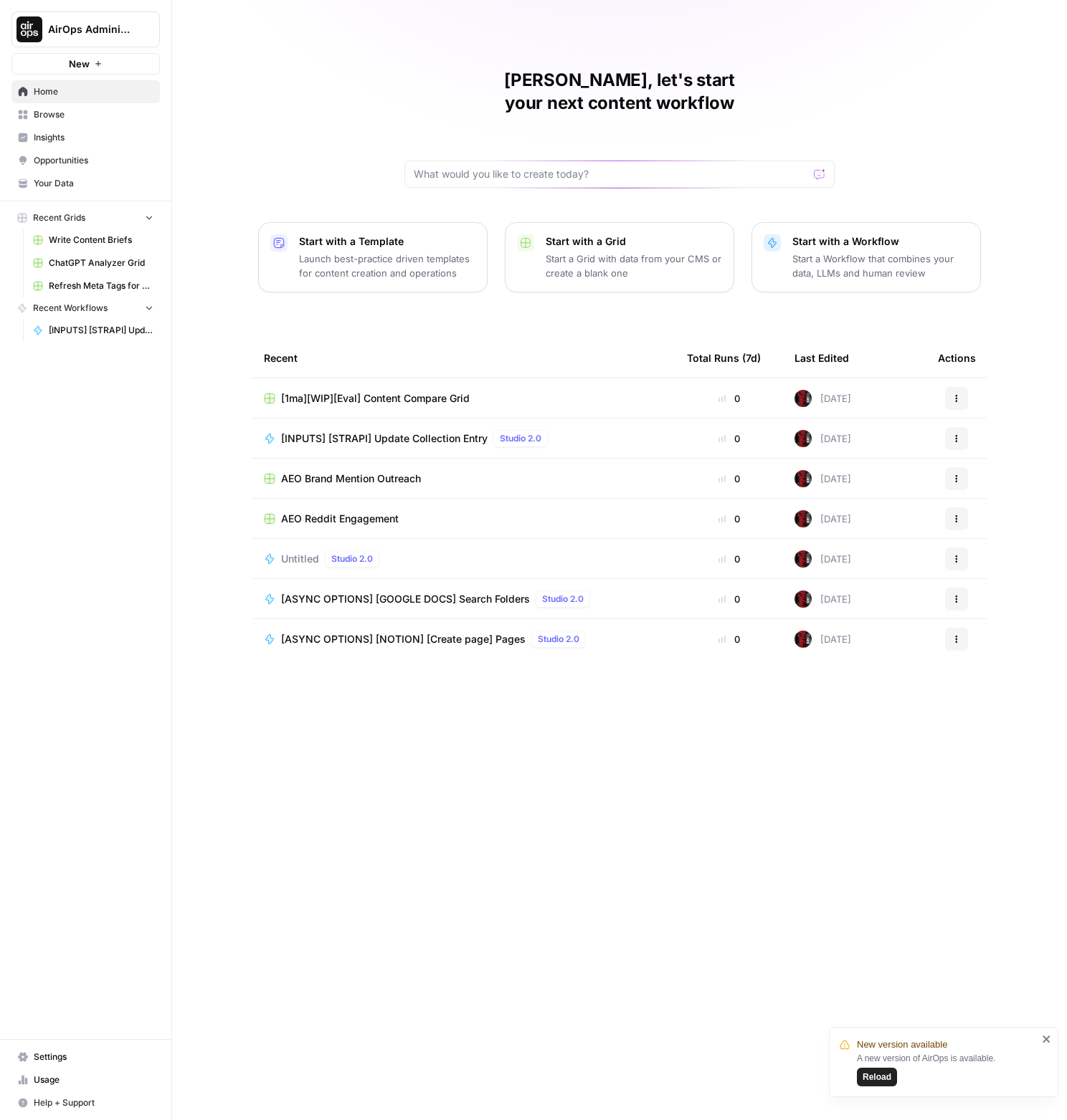
click at [886, 1076] on span "Reload" at bounding box center [876, 1076] width 29 height 13
click at [1019, 341] on div "[PERSON_NAME], let's start your next content workflow Start with a Template Lau…" at bounding box center [619, 560] width 894 height 1120
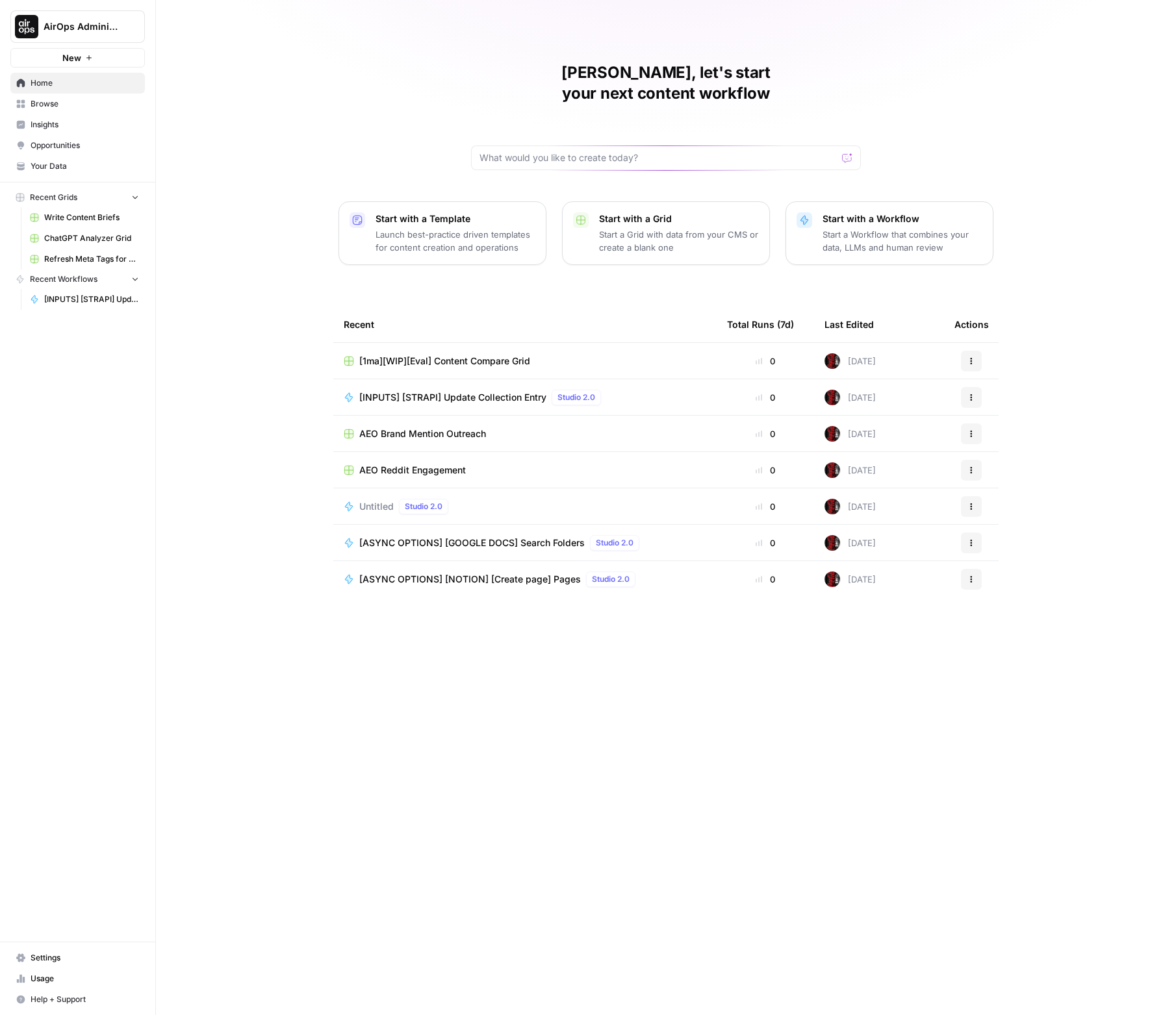
click at [967, 343] on div "[PERSON_NAME], let's start your next content workflow Start with a Template Lau…" at bounding box center [666, 507] width 1020 height 1015
click at [967, 309] on div "[PERSON_NAME], let's start your next content workflow Start with a Template Lau…" at bounding box center [666, 507] width 1020 height 1015
click at [967, 260] on div "[PERSON_NAME], let's start your next content workflow Start with a Template Lau…" at bounding box center [666, 507] width 1020 height 1015
click at [967, 199] on div "[PERSON_NAME], let's start your next content workflow Start with a Template Lau…" at bounding box center [666, 507] width 1020 height 1015
click at [437, 86] on div "[PERSON_NAME], let's start your next content workflow Start with a Template Lau…" at bounding box center [666, 507] width 1020 height 1015
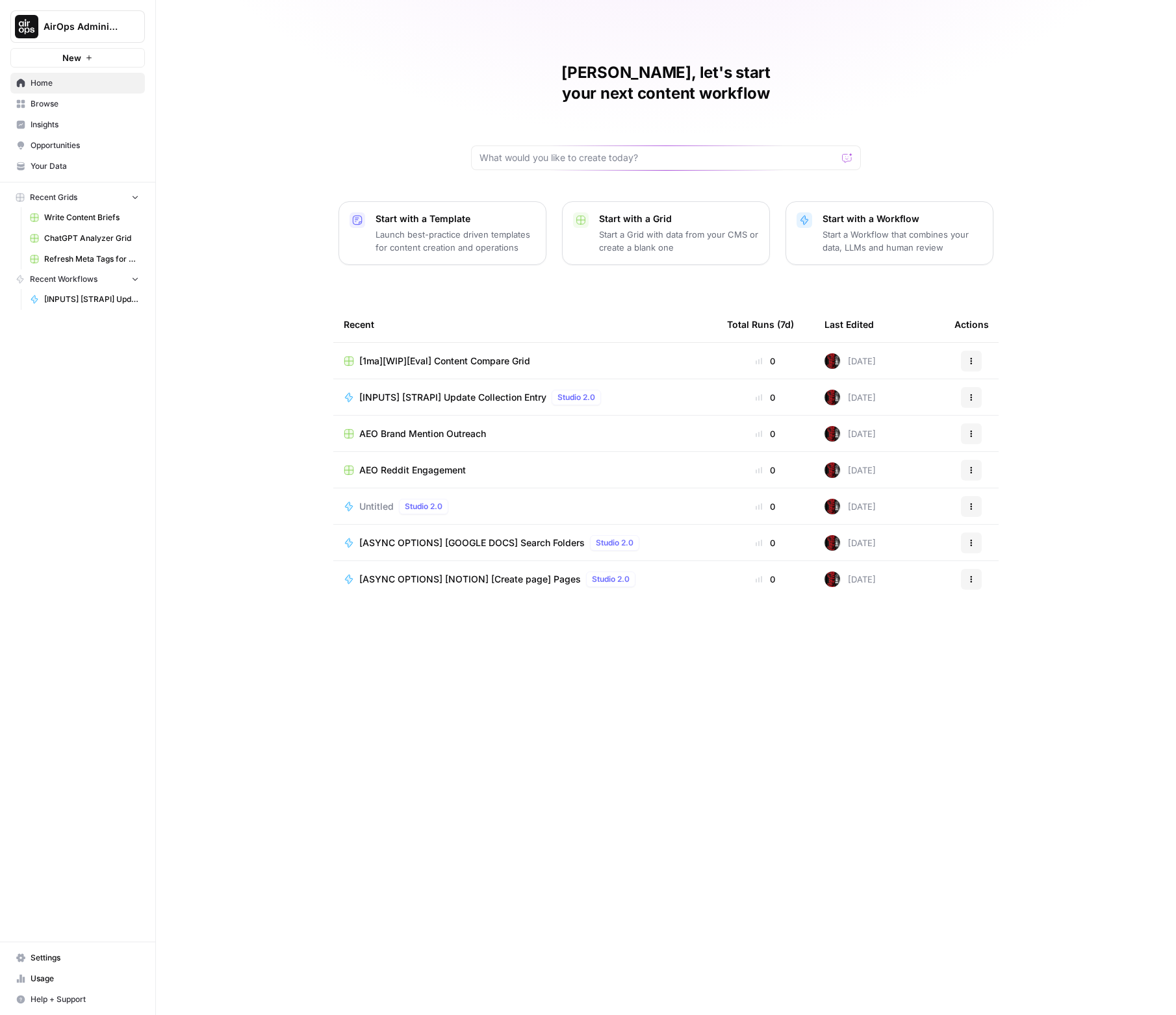
click at [679, 75] on h1 "[PERSON_NAME], let's start your next content workflow" at bounding box center [666, 83] width 390 height 41
click at [864, 95] on div "[PERSON_NAME], let's start your next content workflow Start with a Template Lau…" at bounding box center [666, 507] width 1020 height 1015
click at [156, 27] on icon "button" at bounding box center [157, 26] width 9 height 9
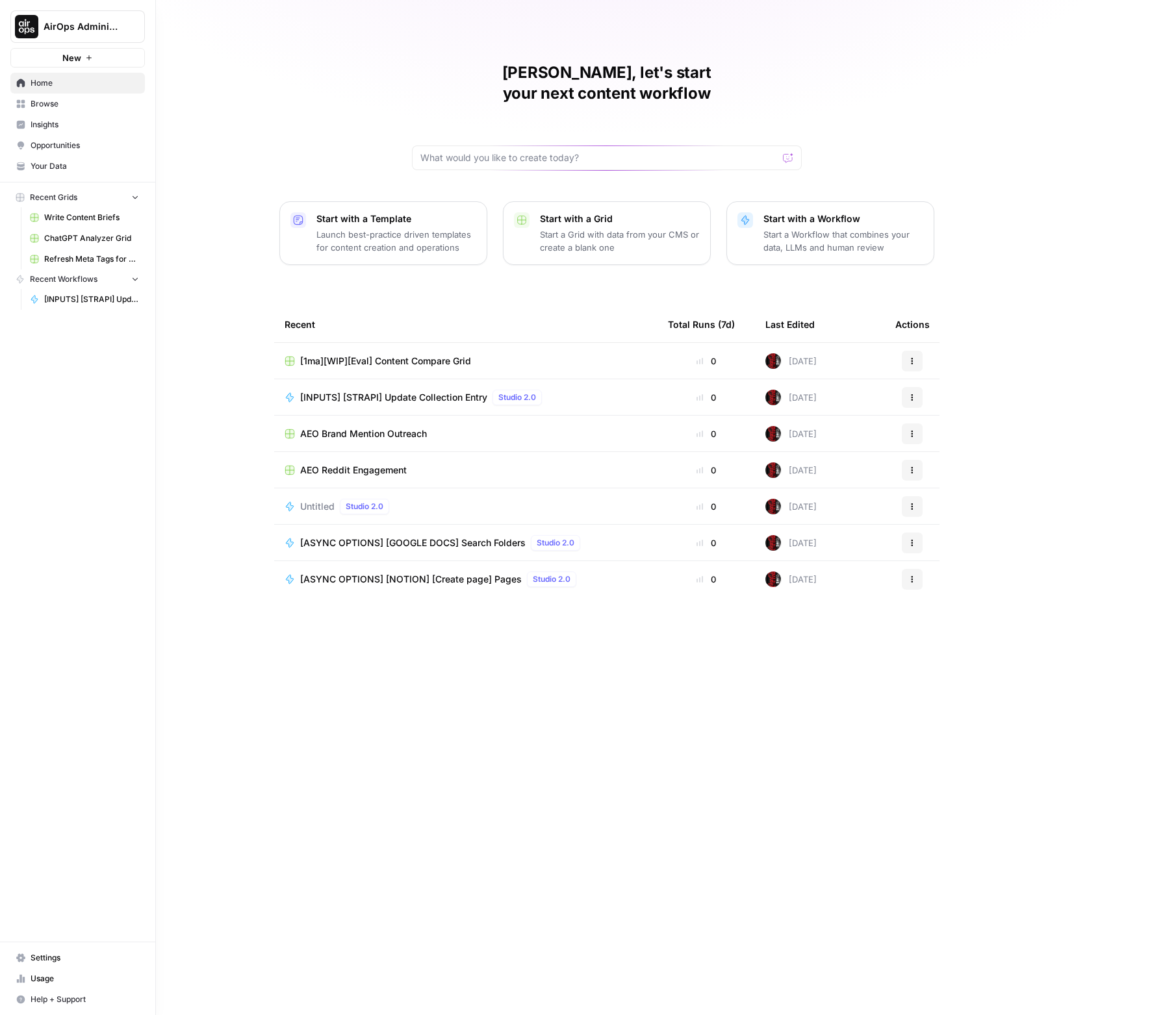
click at [155, 29] on icon "button" at bounding box center [157, 26] width 9 height 9
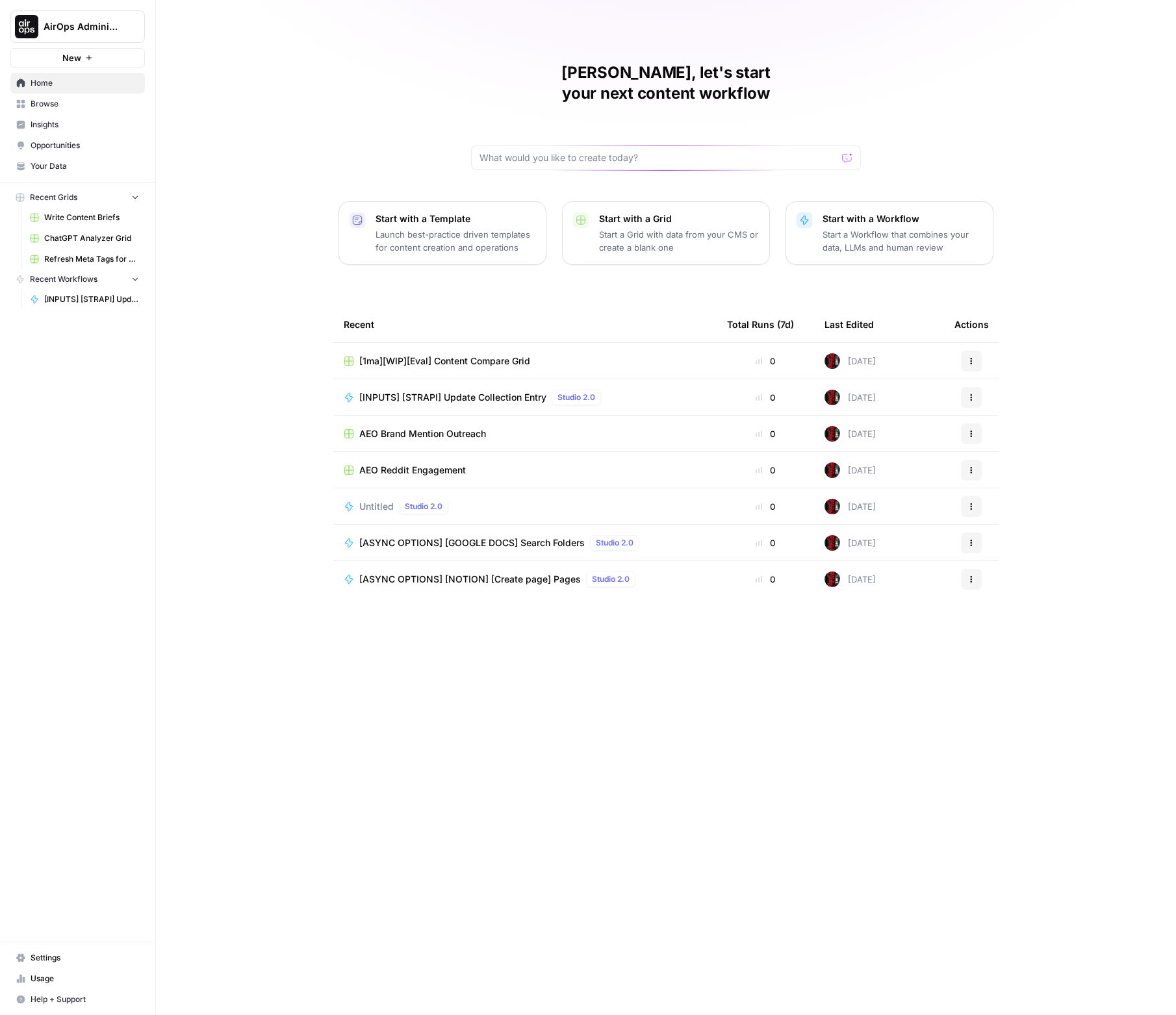
click at [328, 241] on div "[PERSON_NAME], let's start your next content workflow Start with a Template Lau…" at bounding box center [666, 507] width 1020 height 1015
drag, startPoint x: 547, startPoint y: 68, endPoint x: 888, endPoint y: 90, distance: 341.7
click at [888, 90] on div "[PERSON_NAME], let's start your next content workflow Start with a Template Lau…" at bounding box center [666, 507] width 1020 height 1015
drag, startPoint x: 888, startPoint y: 89, endPoint x: 878, endPoint y: 84, distance: 11.2
click at [888, 89] on div "[PERSON_NAME], let's start your next content workflow Start with a Template Lau…" at bounding box center [666, 507] width 1020 height 1015
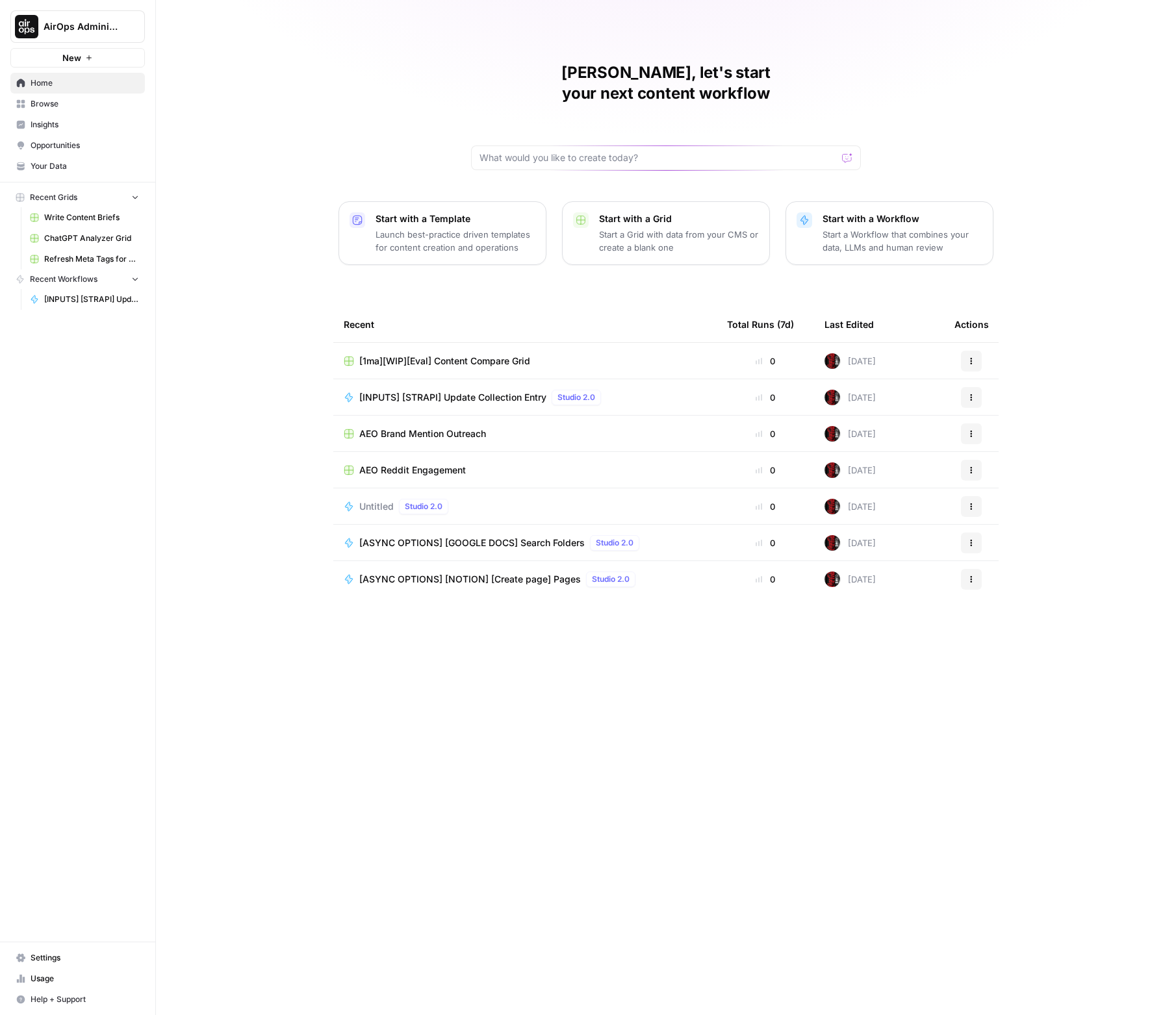
click at [856, 78] on div "[PERSON_NAME], let's start your next content workflow" at bounding box center [666, 116] width 390 height 108
drag, startPoint x: 1025, startPoint y: 567, endPoint x: 458, endPoint y: 88, distance: 742.2
click at [458, 88] on div "[PERSON_NAME], let's start your next content workflow Start with a Template Lau…" at bounding box center [666, 507] width 1020 height 1015
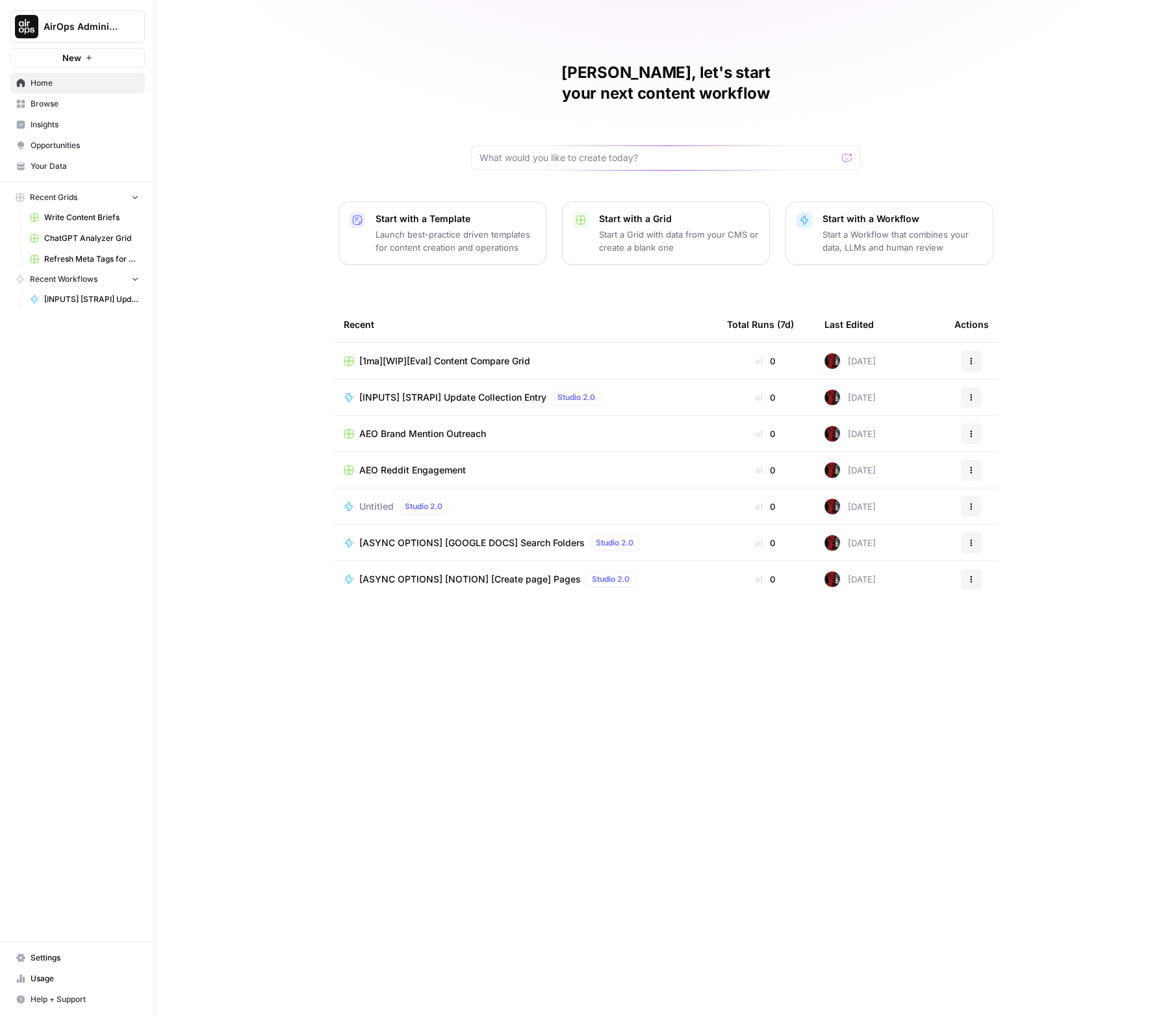
click at [453, 75] on div "[PERSON_NAME], let's start your next content workflow Start with a Template Lau…" at bounding box center [666, 507] width 1020 height 1015
drag, startPoint x: 475, startPoint y: 69, endPoint x: 1056, endPoint y: 578, distance: 772.4
click at [967, 577] on div "[PERSON_NAME], let's start your next content workflow Start with a Template Lau…" at bounding box center [666, 507] width 1020 height 1015
click at [967, 578] on div "[PERSON_NAME], let's start your next content workflow Start with a Template Lau…" at bounding box center [666, 507] width 1020 height 1015
drag, startPoint x: 3, startPoint y: 7, endPoint x: 990, endPoint y: 557, distance: 1129.9
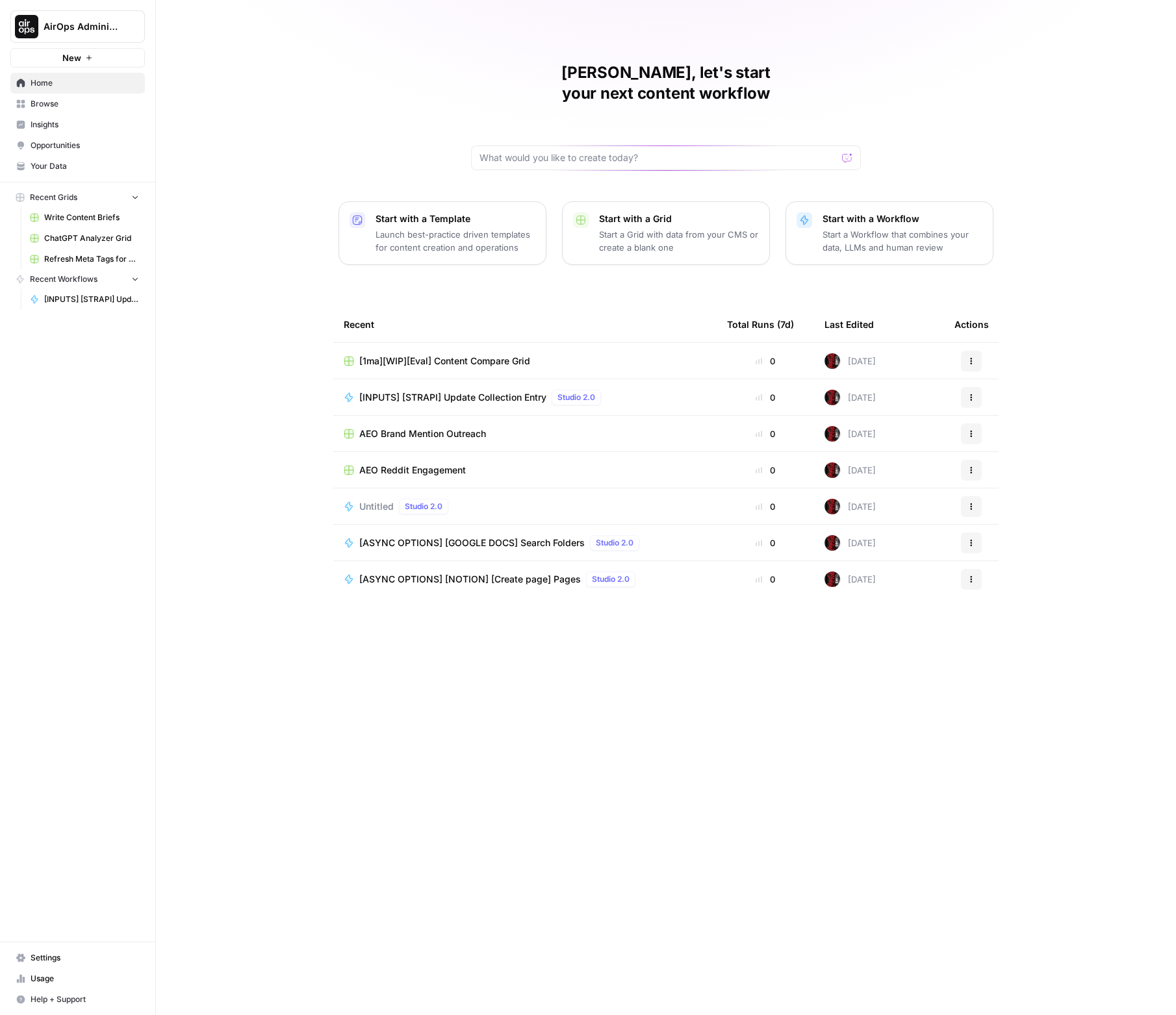
click at [967, 557] on div "AirOps Administrative New Home Browse Insights Opportunities Your Data Recent G…" at bounding box center [588, 507] width 1176 height 1015
click at [967, 560] on div "[PERSON_NAME], let's start your next content workflow Start with a Template Lau…" at bounding box center [666, 507] width 1020 height 1015
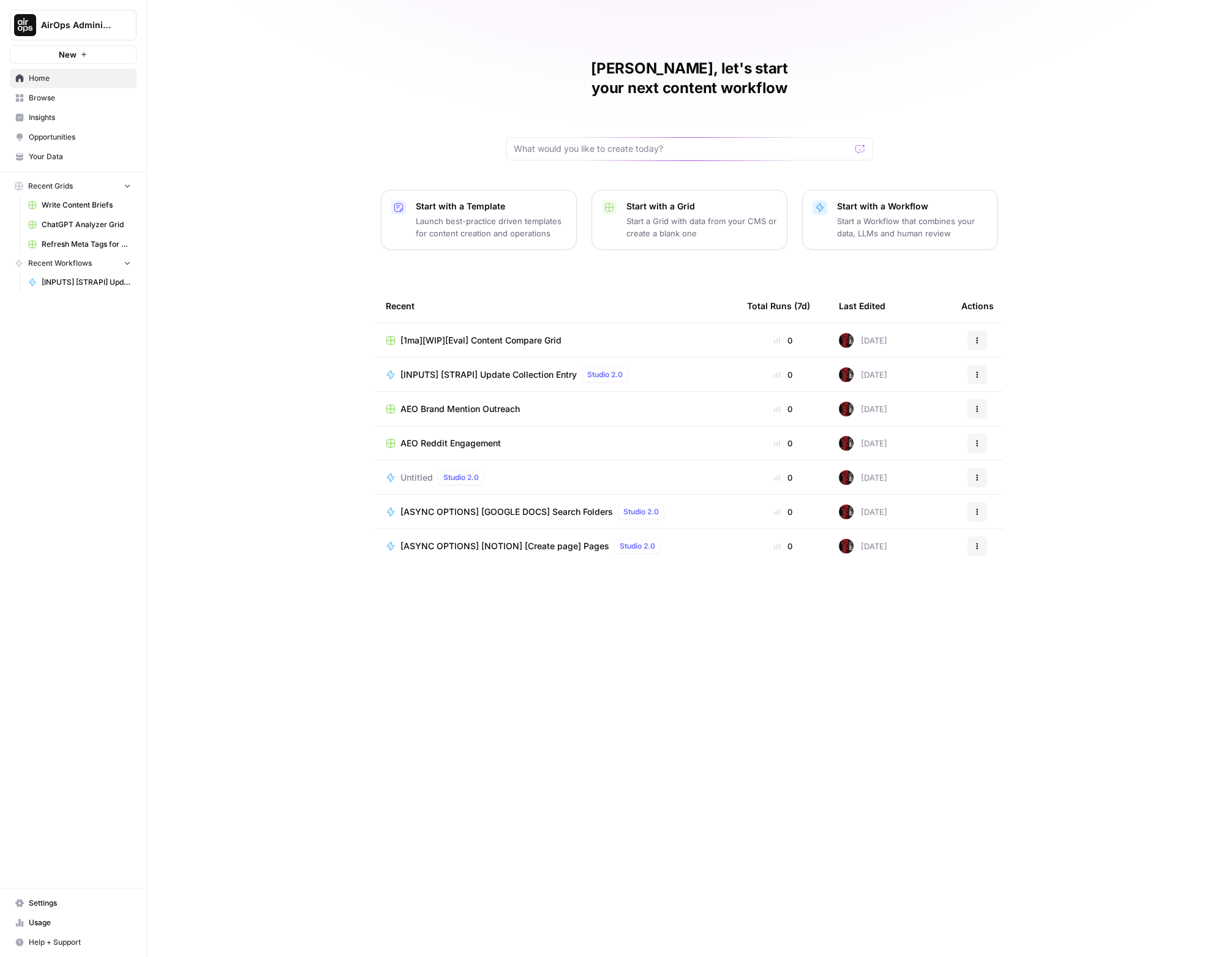
click at [911, 159] on div "[PERSON_NAME], let's start your next content workflow Start with a Template Lau…" at bounding box center [689, 478] width 1085 height 957
click at [911, 156] on div "[PERSON_NAME], let's start your next content workflow Start with a Template Lau…" at bounding box center [689, 478] width 1085 height 957
click at [877, 83] on div "[PERSON_NAME], let's start your next content workflow Start with a Template Lau…" at bounding box center [689, 478] width 1085 height 957
click at [557, 86] on div "[PERSON_NAME], let's start your next content workflow" at bounding box center [689, 110] width 367 height 102
click at [557, 85] on div "[PERSON_NAME], let's start your next content workflow" at bounding box center [689, 110] width 367 height 102
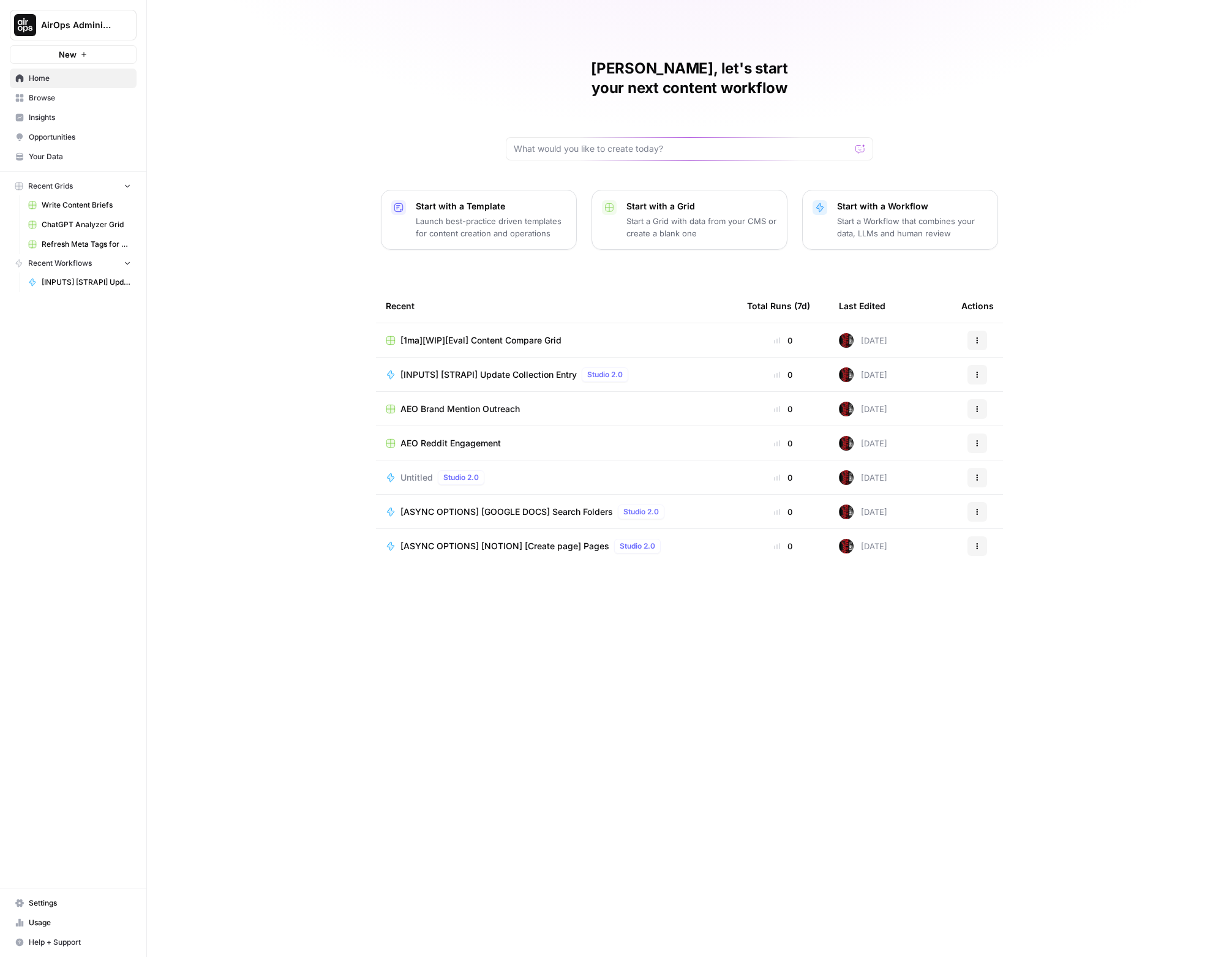
click at [558, 82] on div "[PERSON_NAME], let's start your next content workflow" at bounding box center [689, 110] width 367 height 102
click at [545, 83] on div "[PERSON_NAME], let's start your next content workflow" at bounding box center [689, 110] width 367 height 102
click at [545, 83] on div "[PERSON_NAME], let's start your next content workflow" at bounding box center [689, 110] width 367 height 102
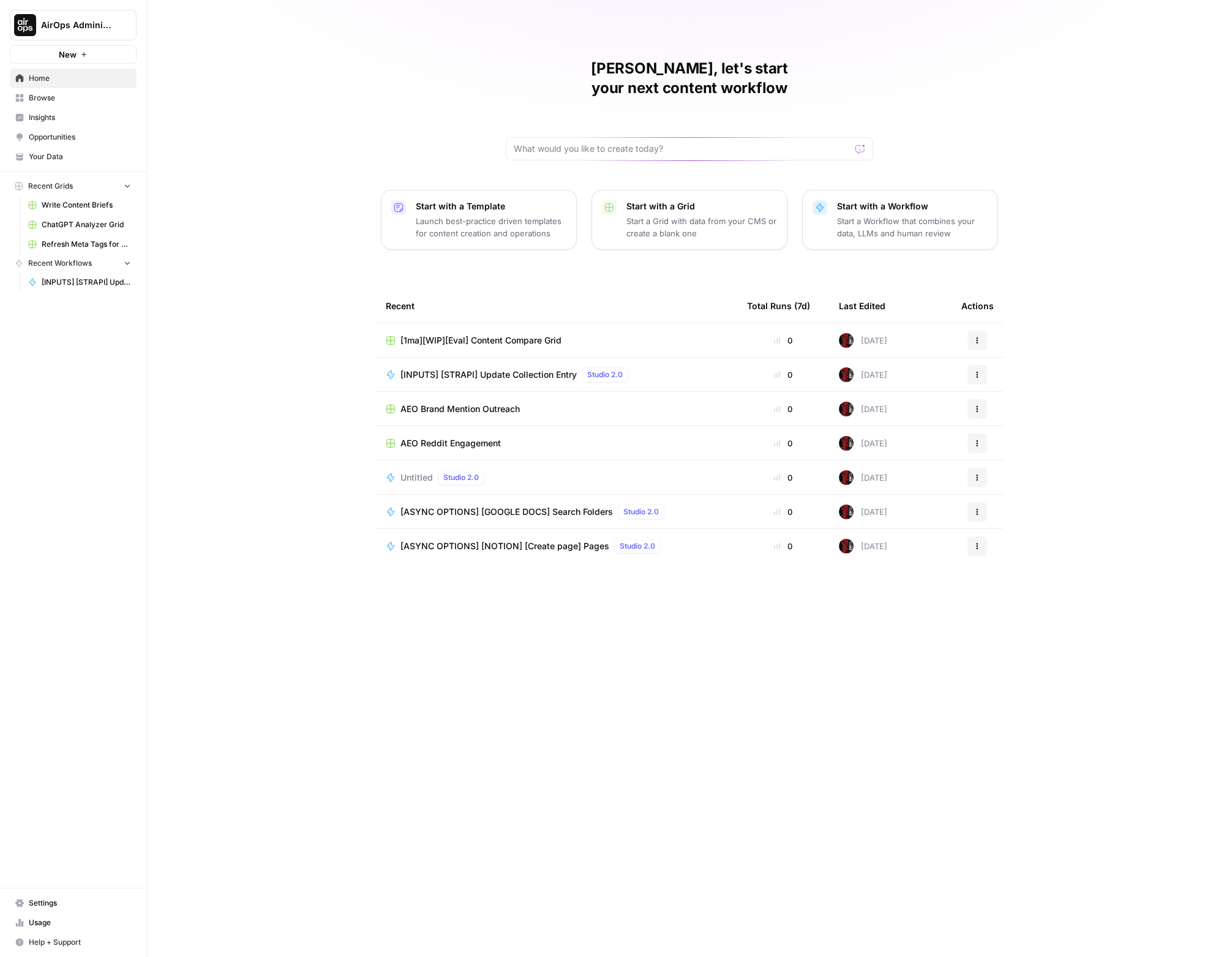
click at [305, 233] on div "[PERSON_NAME], let's start your next content workflow Start with a Template Lau…" at bounding box center [689, 478] width 1085 height 957
drag, startPoint x: 517, startPoint y: 83, endPoint x: 522, endPoint y: 69, distance: 14.9
click at [517, 81] on div "[PERSON_NAME], let's start your next content workflow" at bounding box center [689, 110] width 367 height 102
drag, startPoint x: 524, startPoint y: 64, endPoint x: 1004, endPoint y: 579, distance: 704.0
click at [911, 579] on div "[PERSON_NAME], let's start your next content workflow Start with a Template Lau…" at bounding box center [689, 478] width 1085 height 957
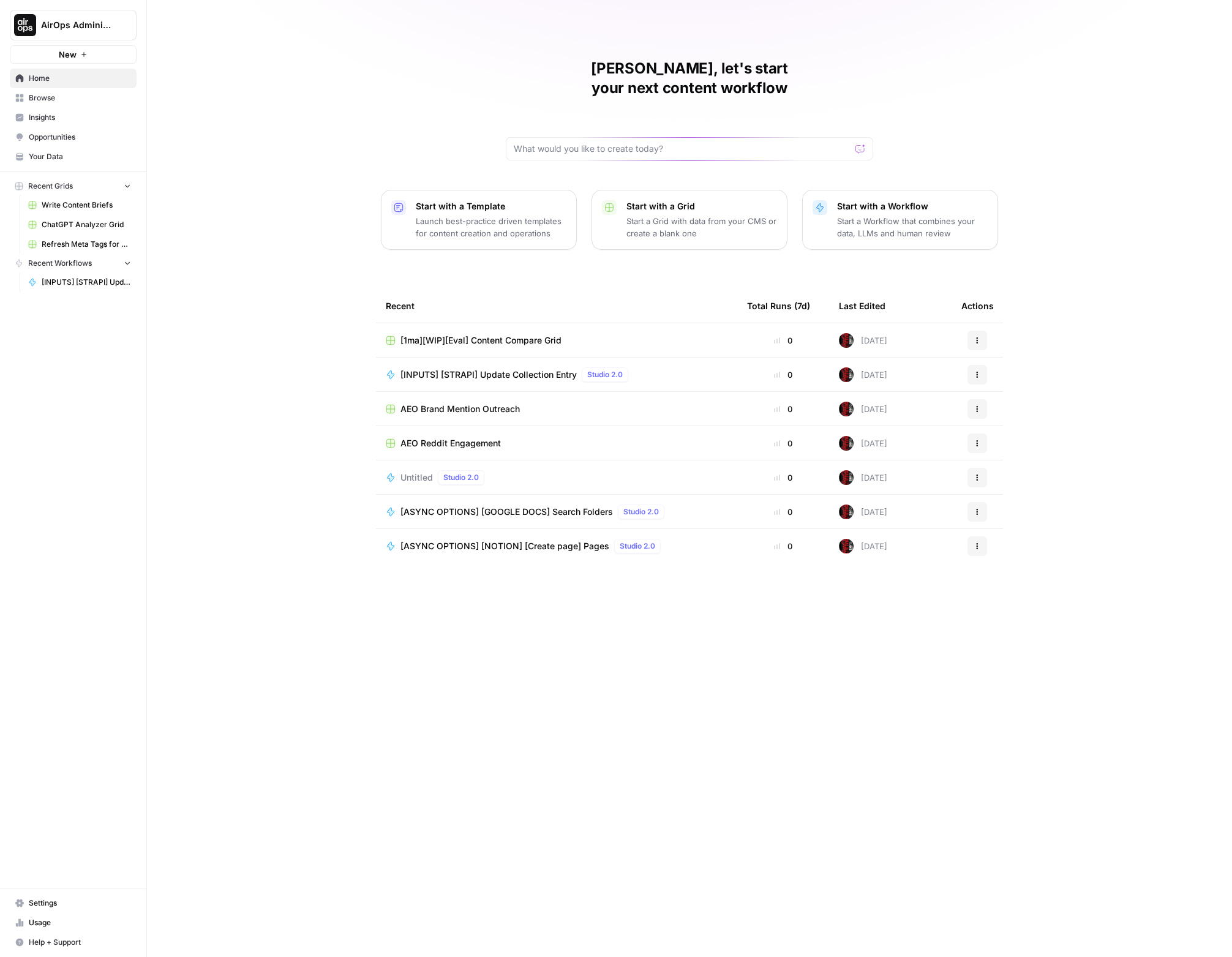
click at [911, 581] on div "[PERSON_NAME], let's start your next content workflow Start with a Template Lau…" at bounding box center [689, 478] width 1085 height 957
drag, startPoint x: 1019, startPoint y: 556, endPoint x: 444, endPoint y: 202, distance: 675.2
click at [458, 206] on div "[PERSON_NAME], let's start your next content workflow Start with a Template Lau…" at bounding box center [689, 478] width 1085 height 957
click at [356, 84] on div "[PERSON_NAME], let's start your next content workflow Start with a Template Lau…" at bounding box center [689, 478] width 1085 height 957
drag, startPoint x: 1118, startPoint y: 581, endPoint x: 553, endPoint y: 98, distance: 743.3
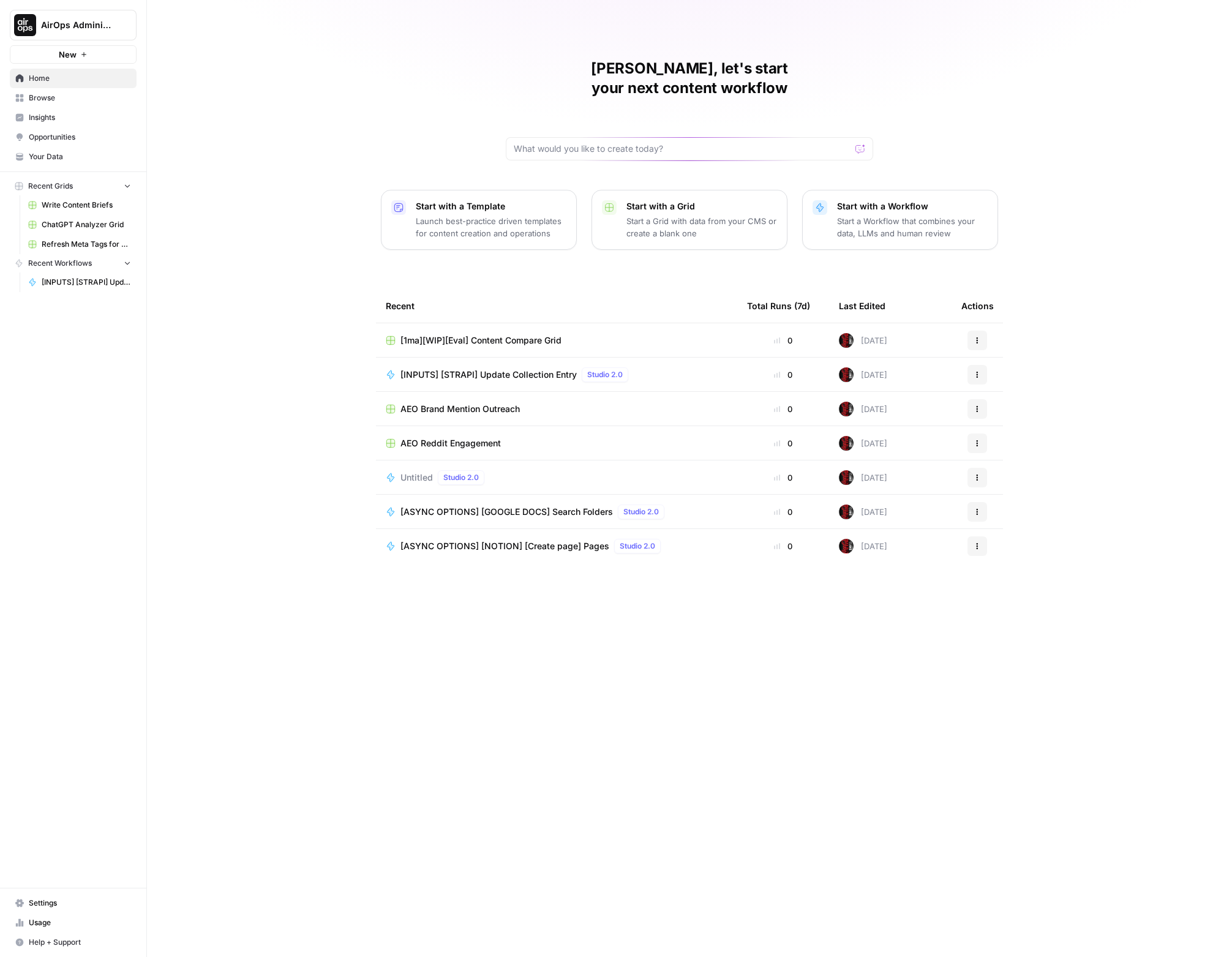
click at [590, 121] on div "[PERSON_NAME], let's start your next content workflow Start with a Template Lau…" at bounding box center [689, 478] width 1085 height 957
click at [537, 81] on div "[PERSON_NAME], let's start your next content workflow" at bounding box center [689, 110] width 367 height 102
click at [625, 83] on div "[PERSON_NAME], let's start your next content workflow" at bounding box center [689, 110] width 367 height 102
click at [714, 72] on h1 "[PERSON_NAME], let's start your next content workflow" at bounding box center [689, 78] width 367 height 39
click at [714, 73] on h1 "[PERSON_NAME], let's start your next content workflow" at bounding box center [689, 78] width 367 height 39
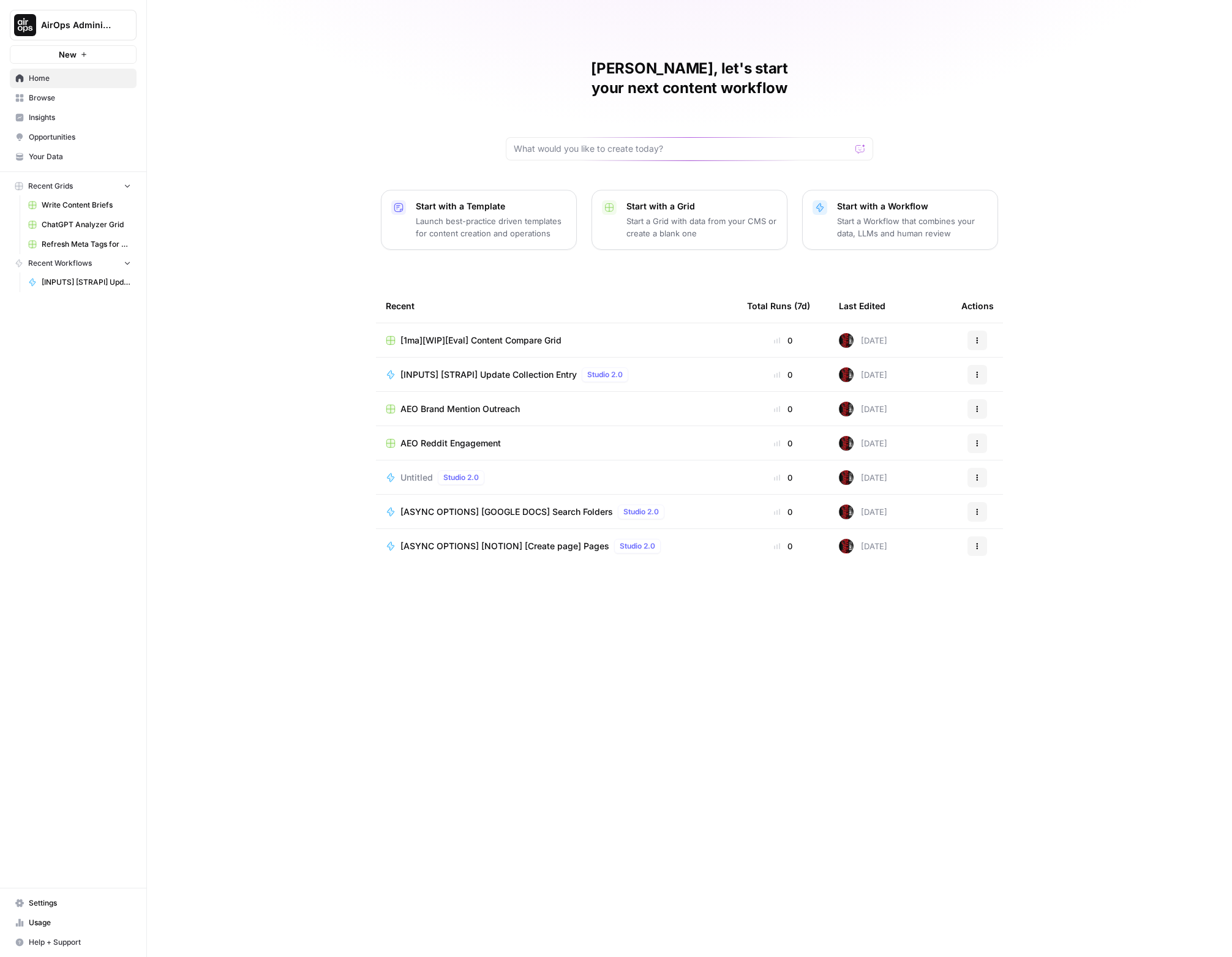
click at [714, 73] on h1 "[PERSON_NAME], let's start your next content workflow" at bounding box center [689, 78] width 367 height 39
click at [749, 72] on h1 "[PERSON_NAME], let's start your next content workflow" at bounding box center [689, 78] width 367 height 39
drag, startPoint x: 528, startPoint y: 60, endPoint x: 1003, endPoint y: 533, distance: 670.3
click at [911, 533] on div "[PERSON_NAME], let's start your next content workflow Start with a Template Lau…" at bounding box center [689, 478] width 1085 height 957
click at [911, 501] on div "[PERSON_NAME], let's start your next content workflow Start with a Template Lau…" at bounding box center [689, 478] width 1085 height 957
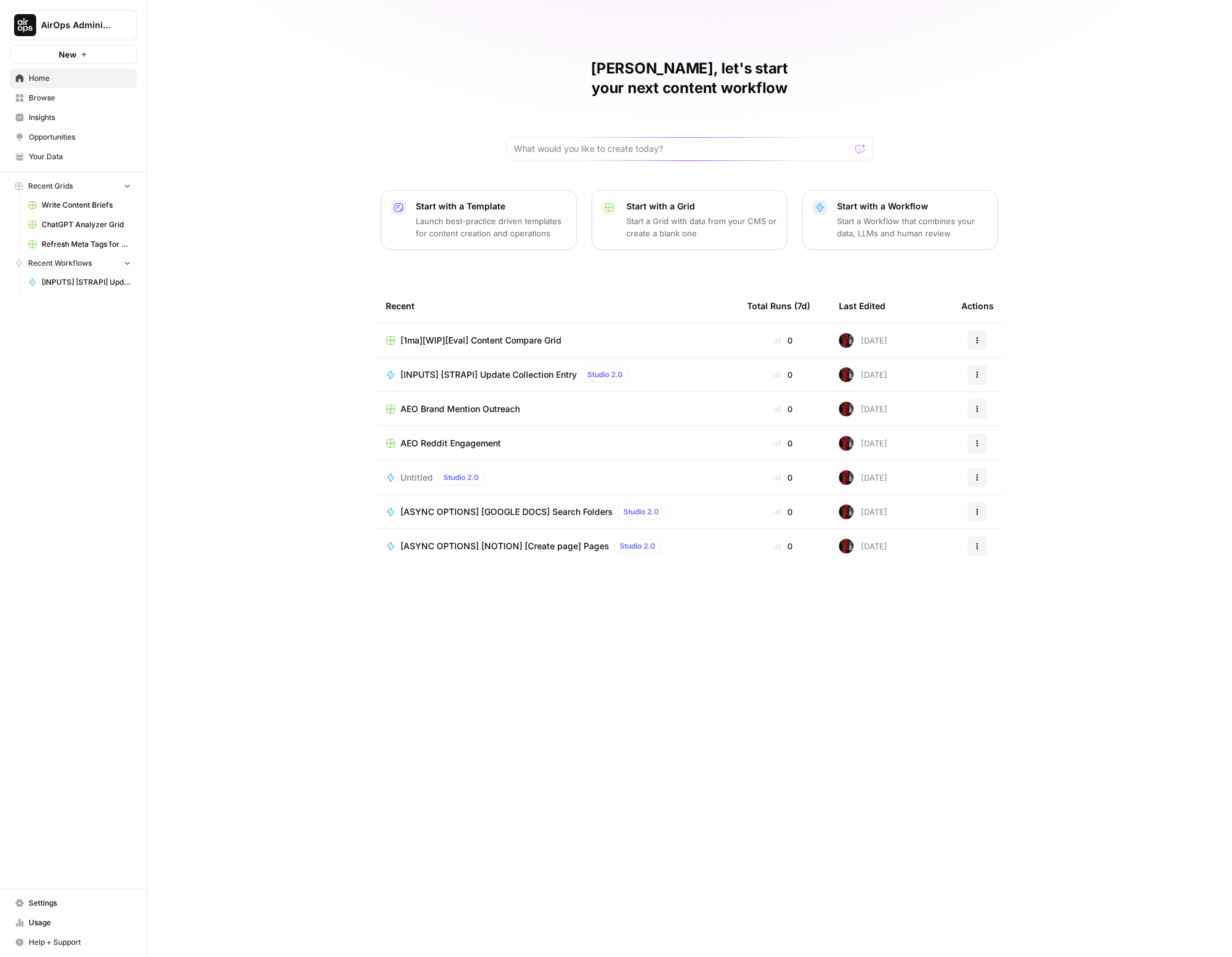
click at [911, 289] on div "Actions" at bounding box center [978, 306] width 33 height 34
drag, startPoint x: 985, startPoint y: 289, endPoint x: 1003, endPoint y: 287, distance: 18.1
click at [911, 289] on div "Actions" at bounding box center [978, 306] width 33 height 34
click at [911, 284] on div "[PERSON_NAME], let's start your next content workflow Start with a Template Lau…" at bounding box center [689, 478] width 1085 height 957
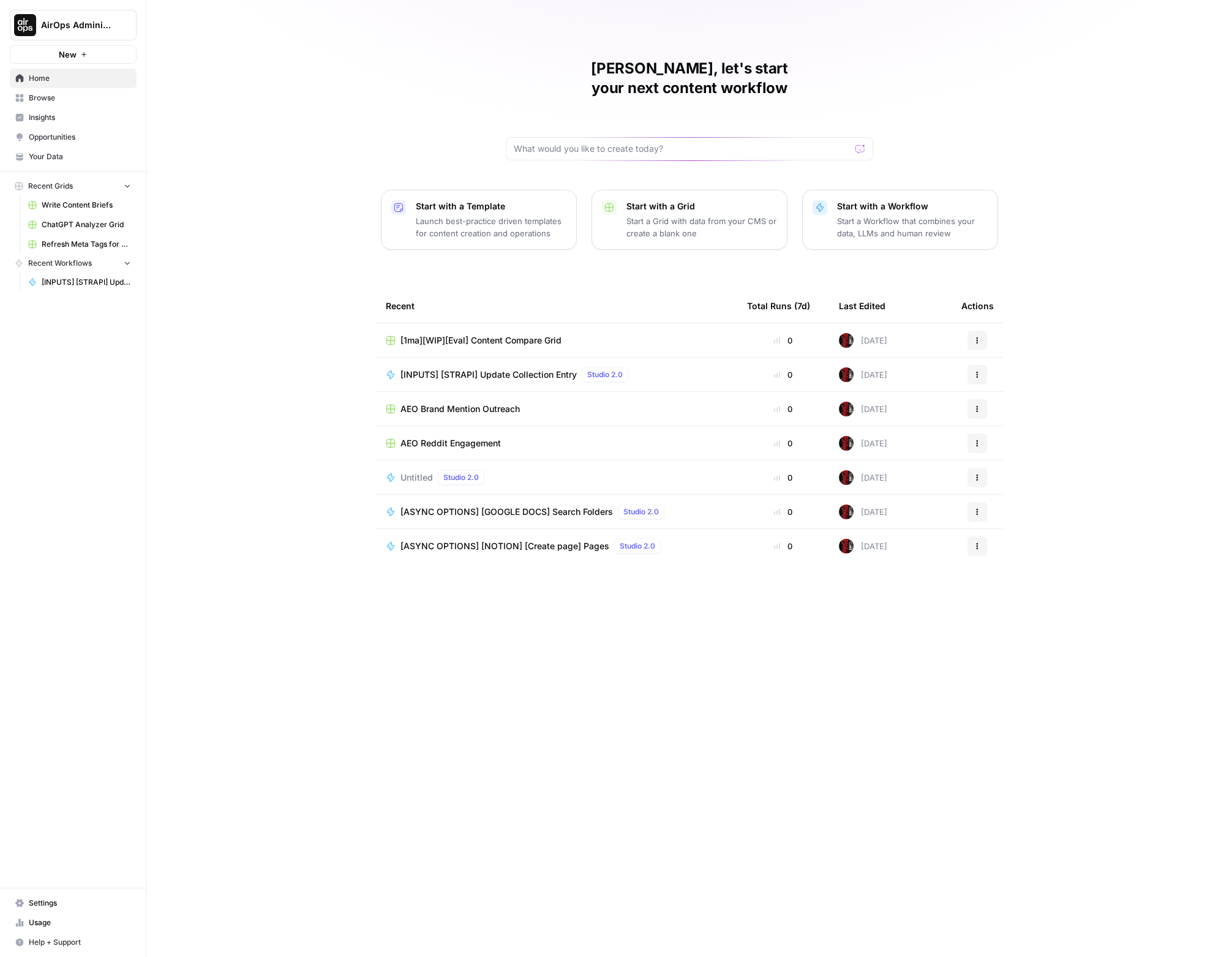
click at [722, 67] on h1 "[PERSON_NAME], let's start your next content workflow" at bounding box center [689, 78] width 367 height 39
click at [829, 74] on h1 "[PERSON_NAME], let's start your next content workflow" at bounding box center [689, 78] width 367 height 39
click at [911, 63] on div "[PERSON_NAME], let's start your next content workflow Start with a Template Lau…" at bounding box center [689, 478] width 1085 height 957
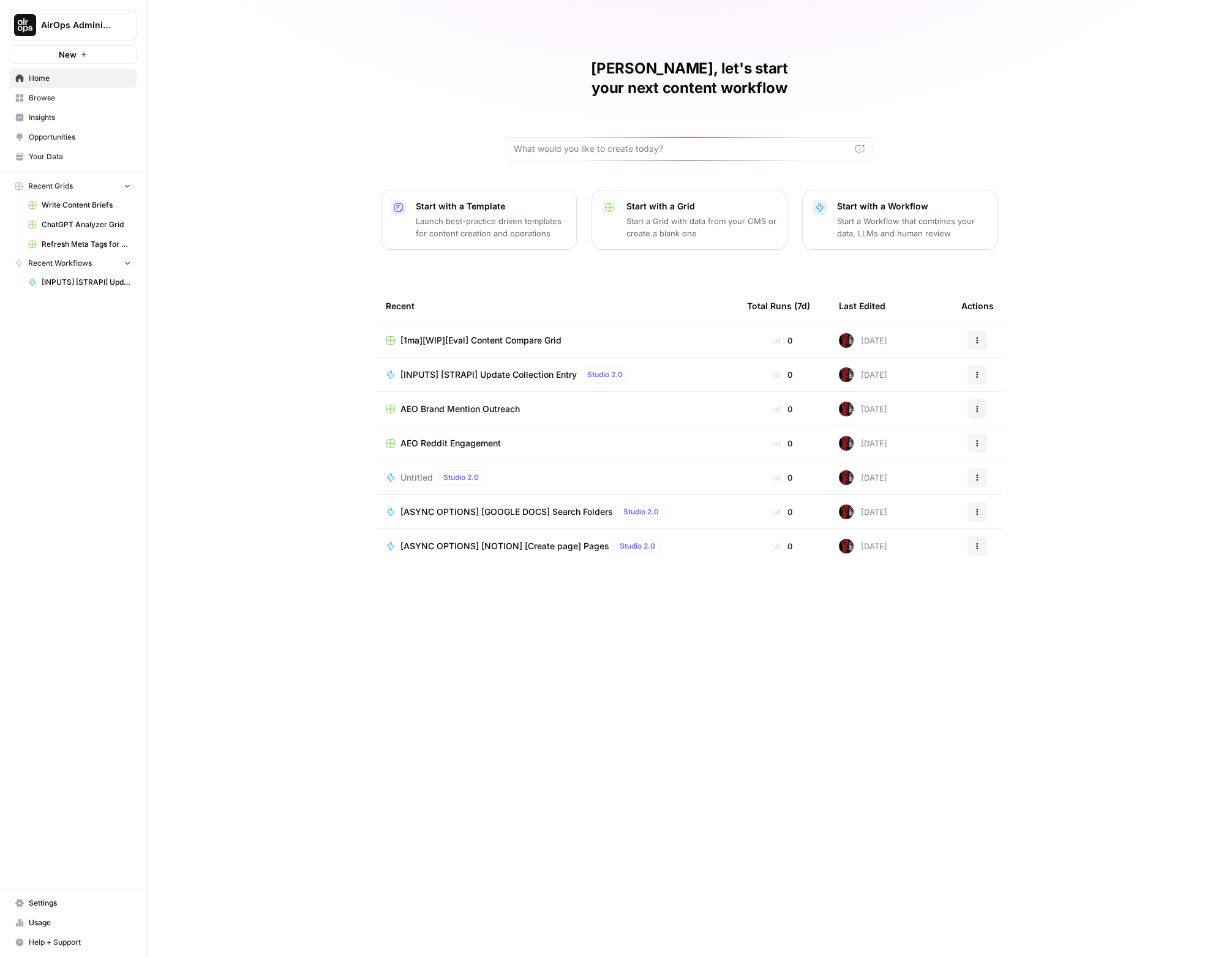
click at [822, 66] on h1 "[PERSON_NAME], let's start your next content workflow" at bounding box center [689, 78] width 367 height 39
click at [817, 137] on div at bounding box center [689, 149] width 367 height 23
click at [911, 97] on div "[PERSON_NAME], let's start your next content workflow Start with a Template Lau…" at bounding box center [689, 478] width 1085 height 957
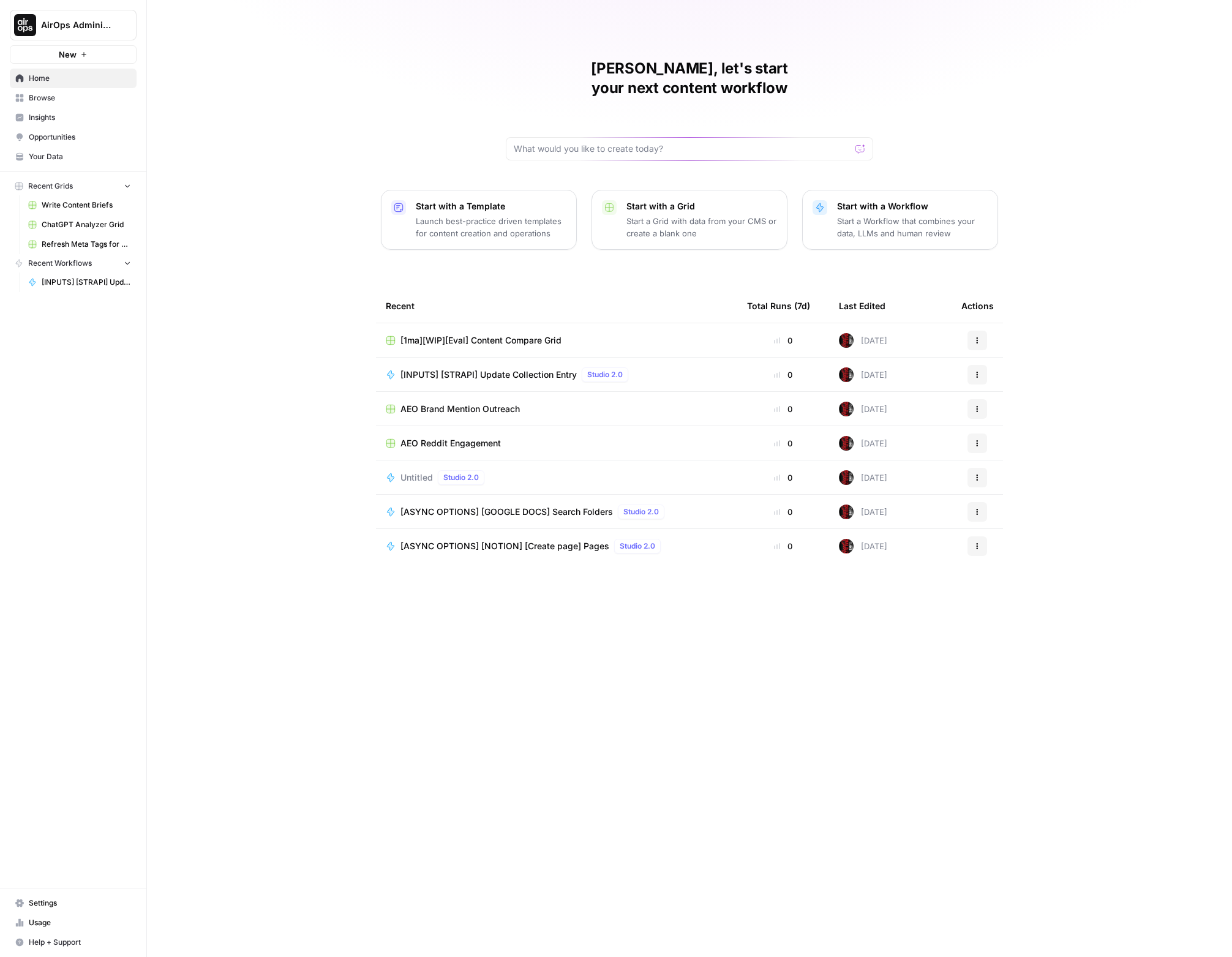
drag, startPoint x: 577, startPoint y: 62, endPoint x: 941, endPoint y: 537, distance: 598.4
click at [911, 537] on div "[PERSON_NAME], let's start your next content workflow Start with a Template Lau…" at bounding box center [689, 478] width 1085 height 957
click at [911, 498] on div "[PERSON_NAME], let's start your next content workflow Start with a Template Lau…" at bounding box center [689, 478] width 1085 height 957
drag, startPoint x: 559, startPoint y: 67, endPoint x: 959, endPoint y: 538, distance: 617.9
click at [911, 538] on div "[PERSON_NAME], let's start your next content workflow Start with a Template Lau…" at bounding box center [689, 478] width 1085 height 957
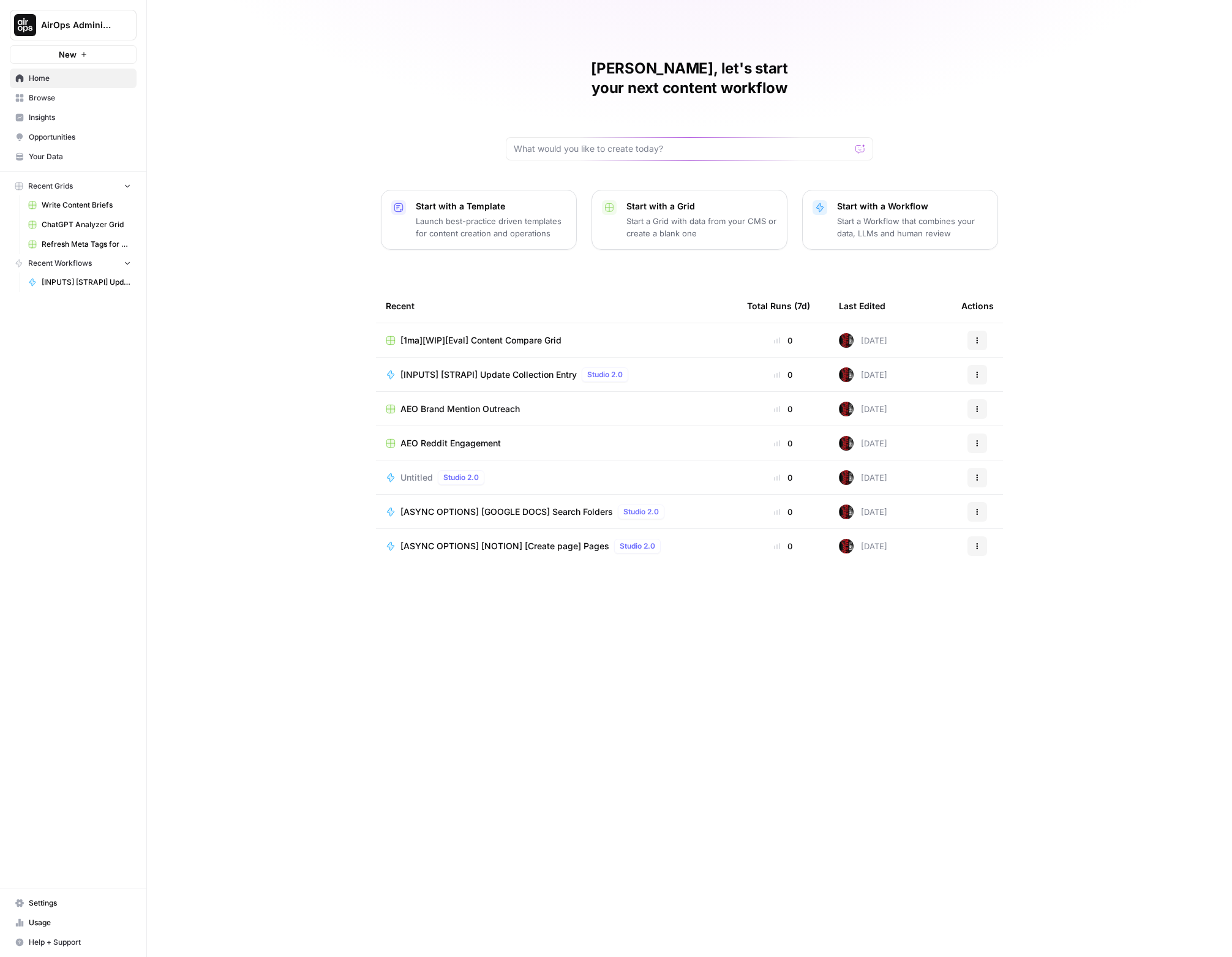
click at [911, 460] on div "[PERSON_NAME], let's start your next content workflow Start with a Template Lau…" at bounding box center [689, 478] width 1085 height 957
click at [763, 76] on h1 "[PERSON_NAME], let's start your next content workflow" at bounding box center [689, 78] width 367 height 39
click at [763, 75] on h1 "[PERSON_NAME], let's start your next content workflow" at bounding box center [689, 78] width 367 height 39
click at [911, 91] on div "[PERSON_NAME], let's start your next content workflow Start with a Template Lau…" at bounding box center [689, 478] width 1085 height 957
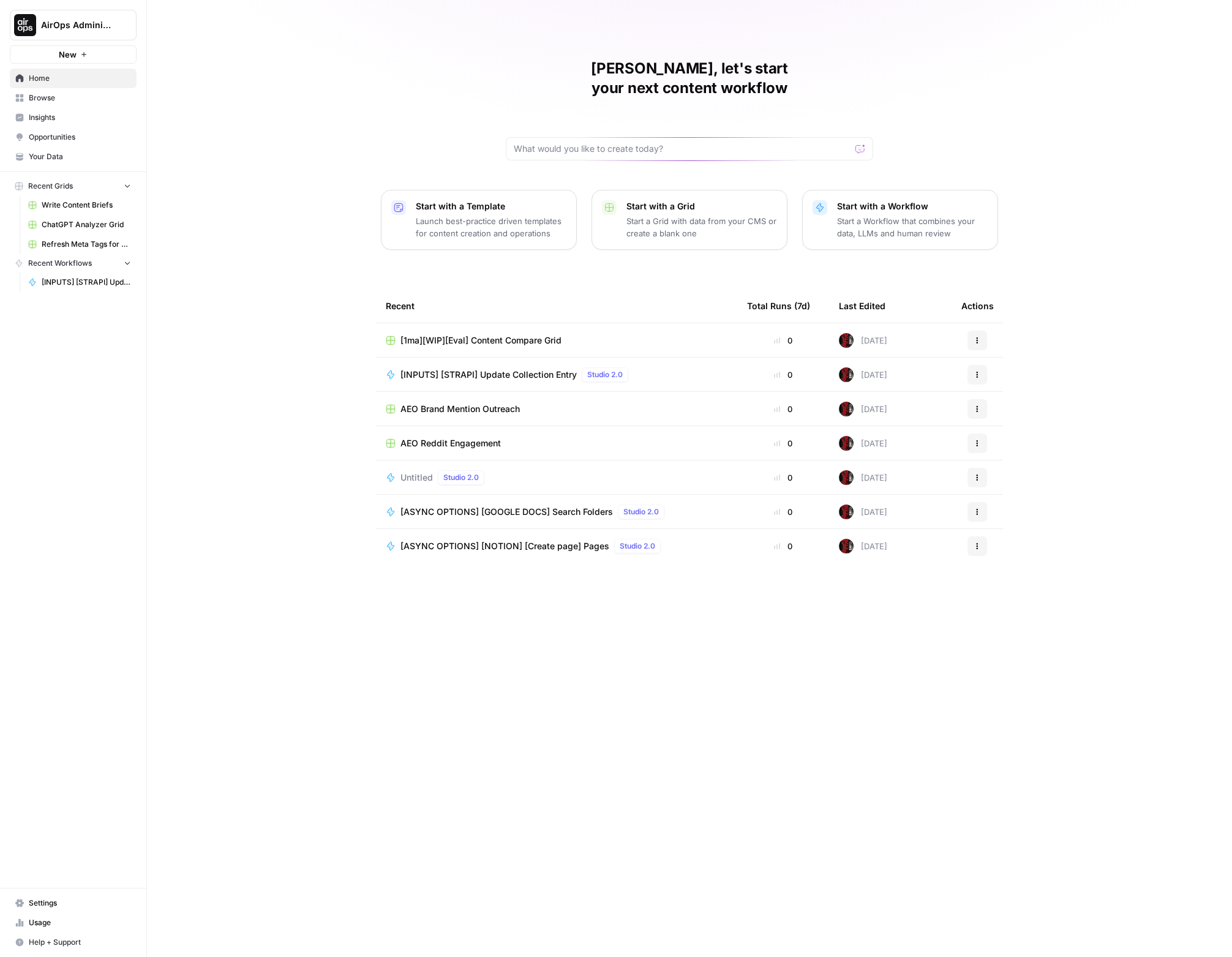
click at [911, 71] on div "[PERSON_NAME], let's start your next content workflow Start with a Template Lau…" at bounding box center [689, 478] width 1085 height 957
click at [786, 56] on div "[PERSON_NAME], let's start your next content workflow Start with a Template Lau…" at bounding box center [689, 478] width 1085 height 957
click at [787, 56] on div "[PERSON_NAME], let's start your next content workflow Start with a Template Lau…" at bounding box center [689, 478] width 1085 height 957
click at [788, 56] on div "[PERSON_NAME], let's start your next content workflow Start with a Template Lau…" at bounding box center [689, 478] width 1085 height 957
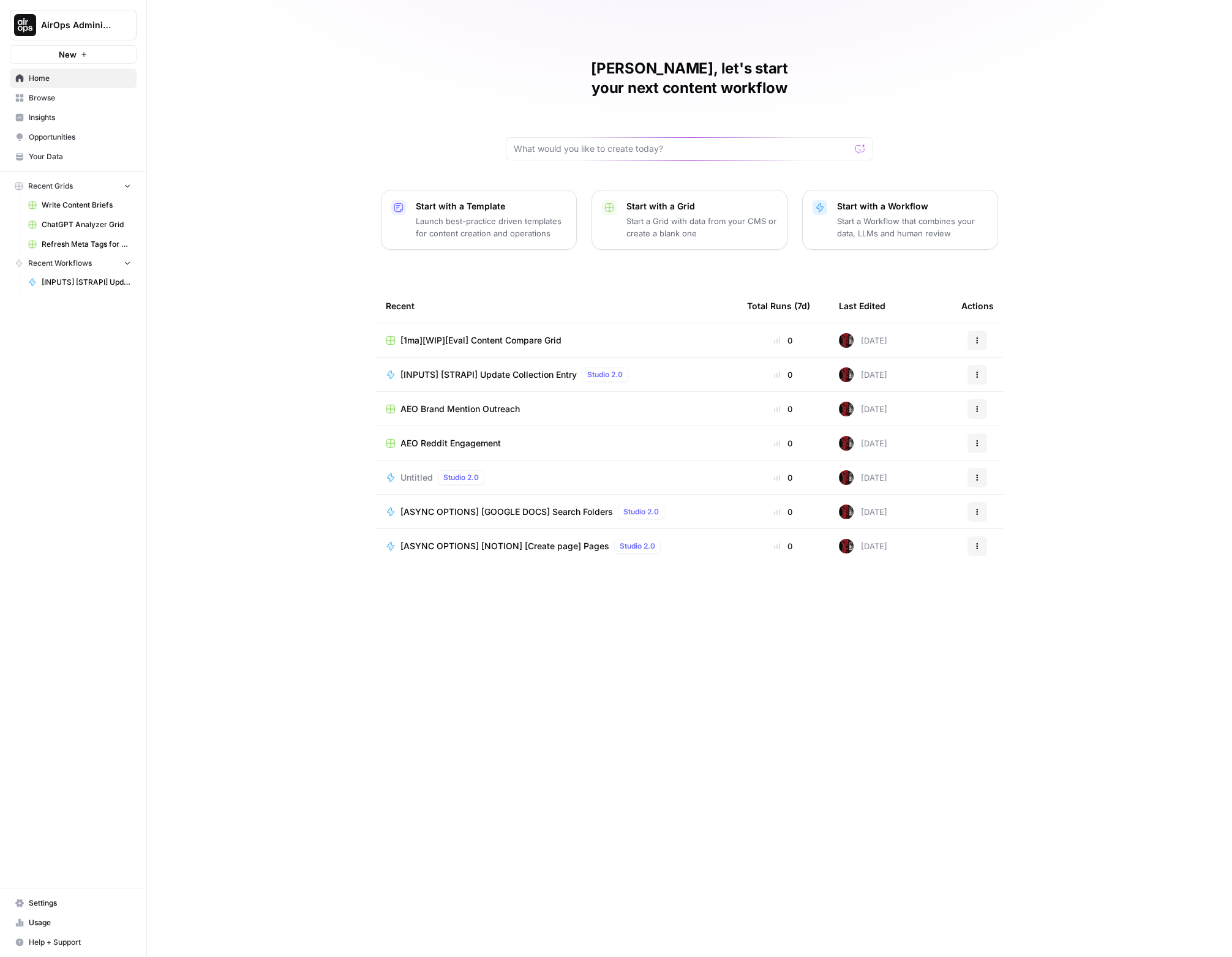
click at [789, 61] on h1 "[PERSON_NAME], let's start your next content workflow" at bounding box center [689, 78] width 367 height 39
click at [790, 60] on h1 "[PERSON_NAME], let's start your next content workflow" at bounding box center [689, 78] width 367 height 39
click at [790, 60] on h1 "[PERSON_NAME], let's start your next content workflow" at bounding box center [689, 78] width 367 height 39
click at [868, 26] on div "[PERSON_NAME], let's start your next content workflow Start with a Template Lau…" at bounding box center [689, 478] width 1085 height 957
